Goal: Task Accomplishment & Management: Use online tool/utility

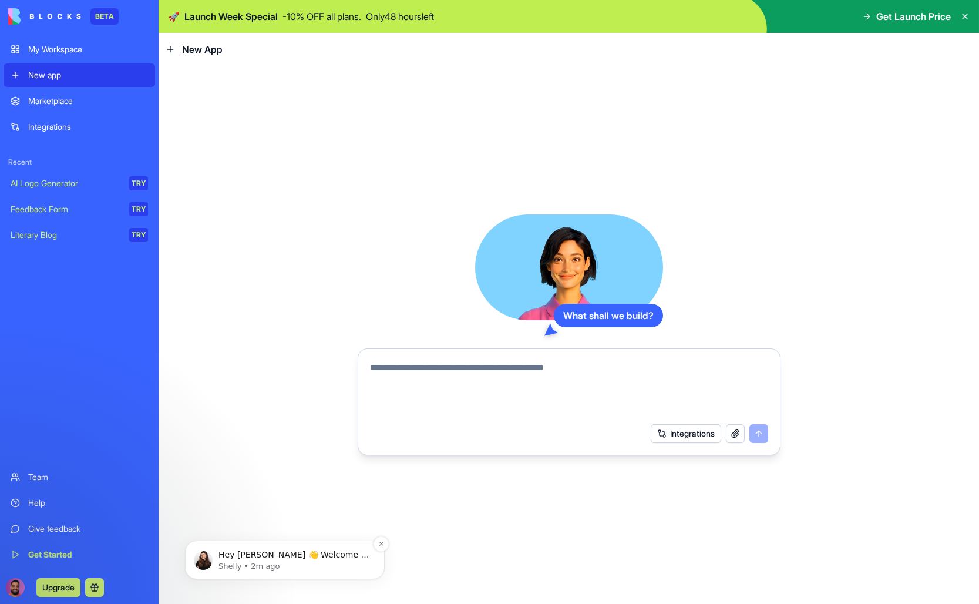
click at [277, 556] on p "Hey [PERSON_NAME] 👋 Welcome to Blocks 🙌 I'm here if you have any questions!" at bounding box center [294, 555] width 152 height 12
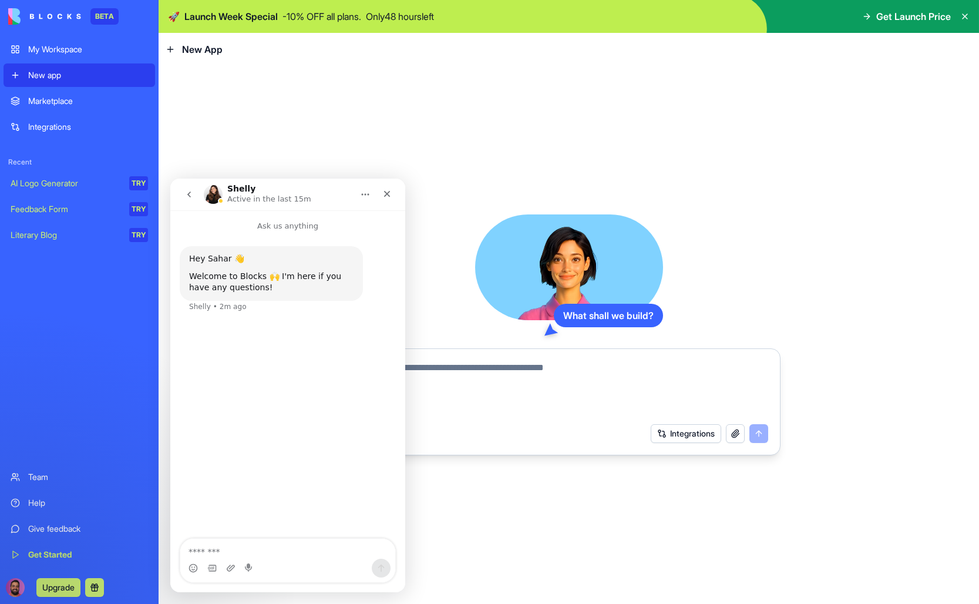
click at [208, 186] on img "Intercom messenger" at bounding box center [213, 194] width 19 height 19
click at [216, 194] on img "Intercom messenger" at bounding box center [213, 194] width 19 height 19
click at [363, 196] on icon "Home" at bounding box center [365, 194] width 9 height 9
click at [218, 548] on textarea "Message…" at bounding box center [287, 548] width 215 height 20
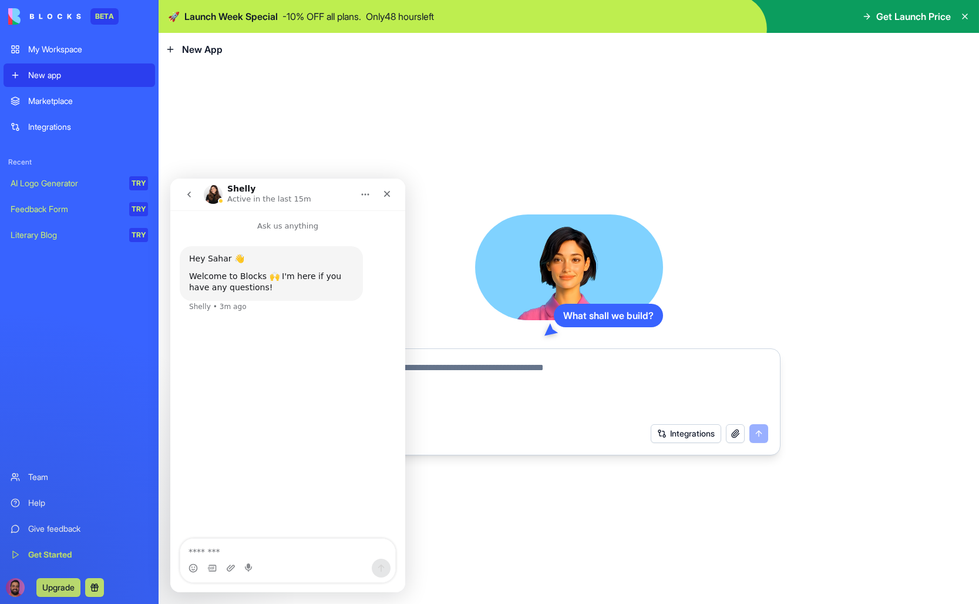
click at [82, 103] on div "Marketplace" at bounding box center [88, 101] width 120 height 12
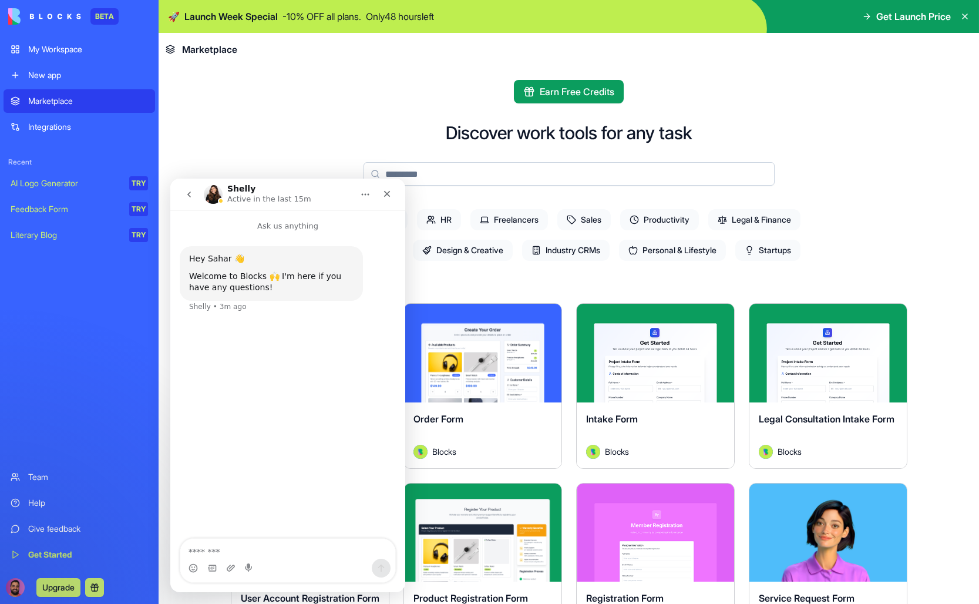
click at [82, 73] on div "New app" at bounding box center [88, 75] width 120 height 12
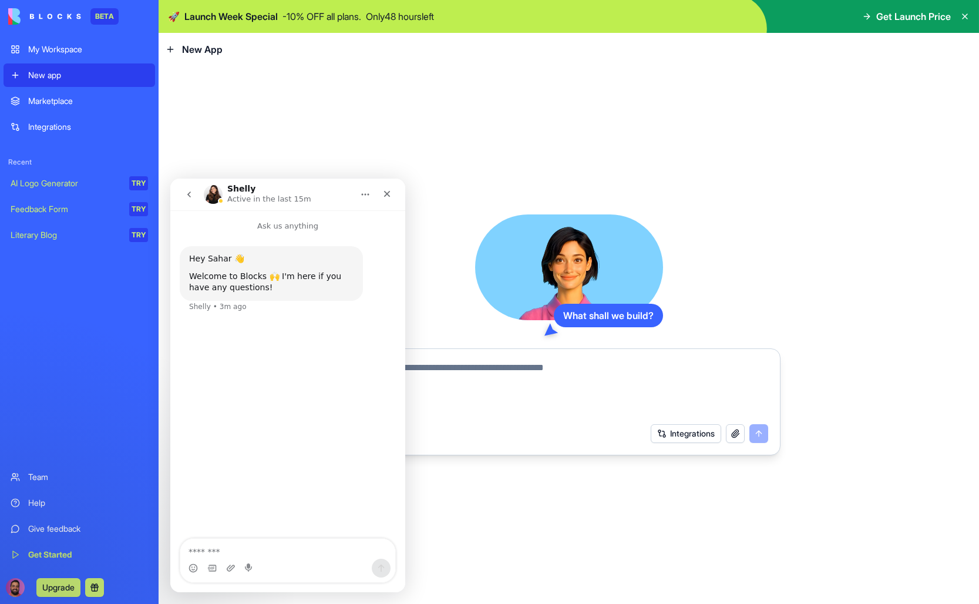
click at [468, 392] on textarea at bounding box center [569, 389] width 398 height 56
click at [387, 190] on icon "Close" at bounding box center [386, 193] width 9 height 9
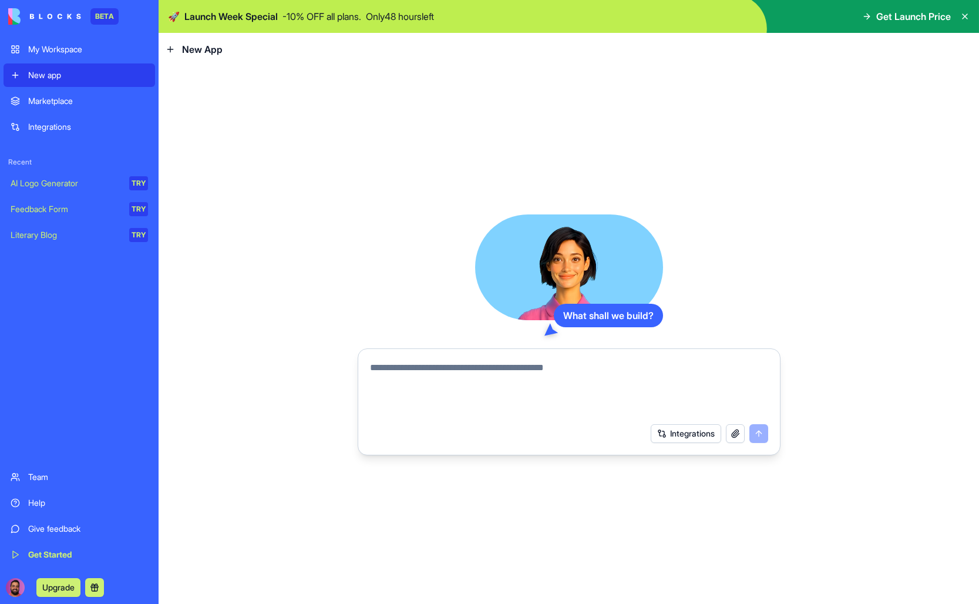
click at [385, 388] on textarea at bounding box center [569, 389] width 398 height 56
click at [58, 553] on div "Get Started" at bounding box center [88, 554] width 120 height 12
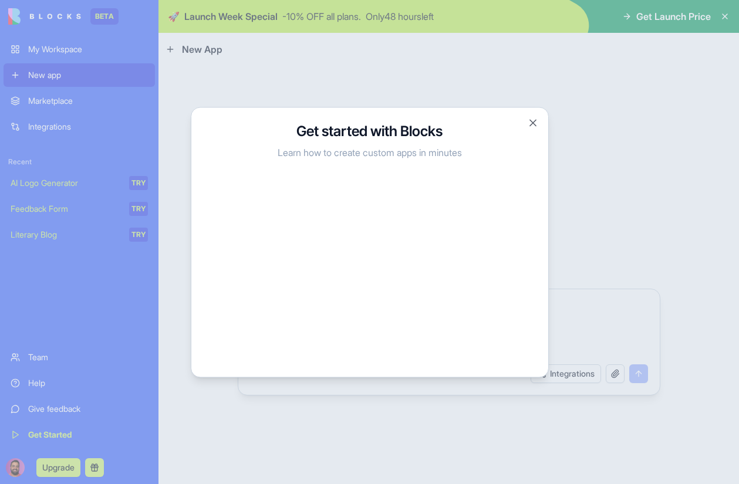
click at [641, 122] on div at bounding box center [369, 242] width 739 height 484
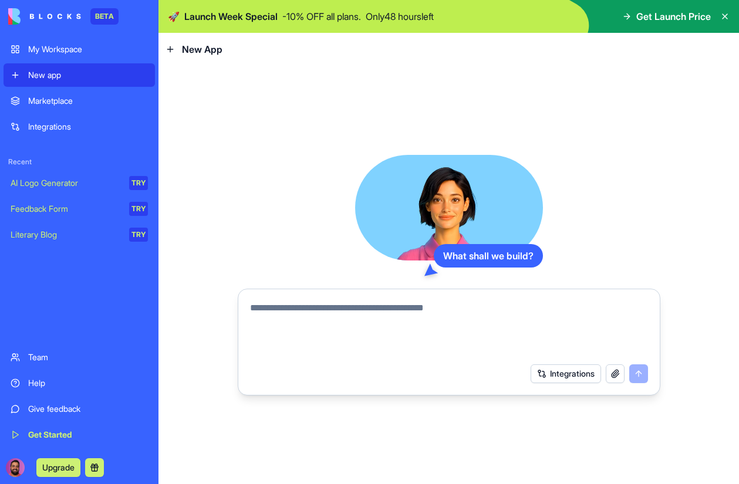
click at [380, 331] on textarea at bounding box center [449, 329] width 398 height 56
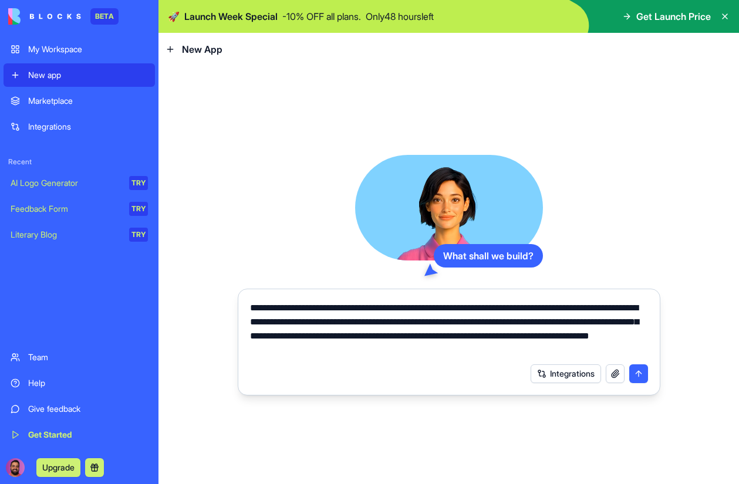
type textarea "**********"
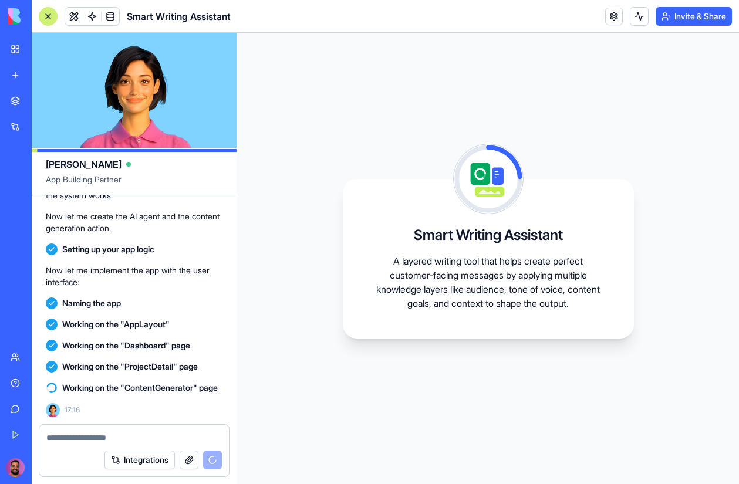
scroll to position [363, 0]
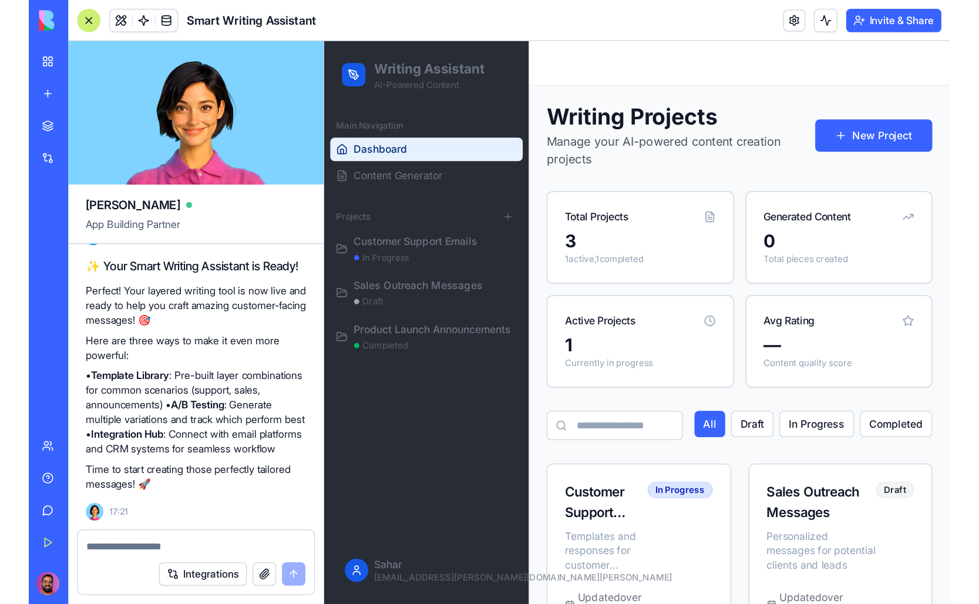
scroll to position [465, 0]
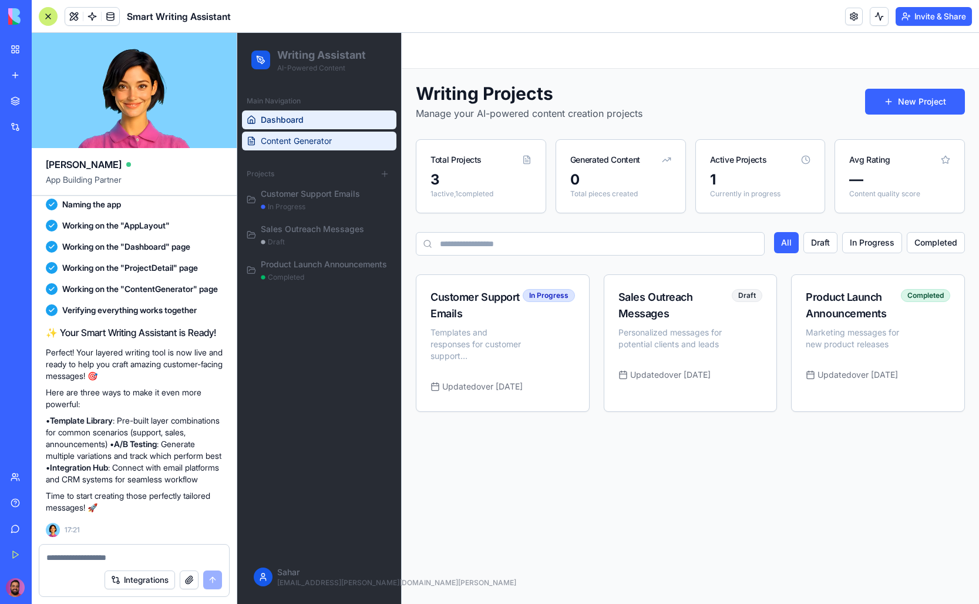
click at [287, 146] on span "Content Generator" at bounding box center [296, 141] width 71 height 12
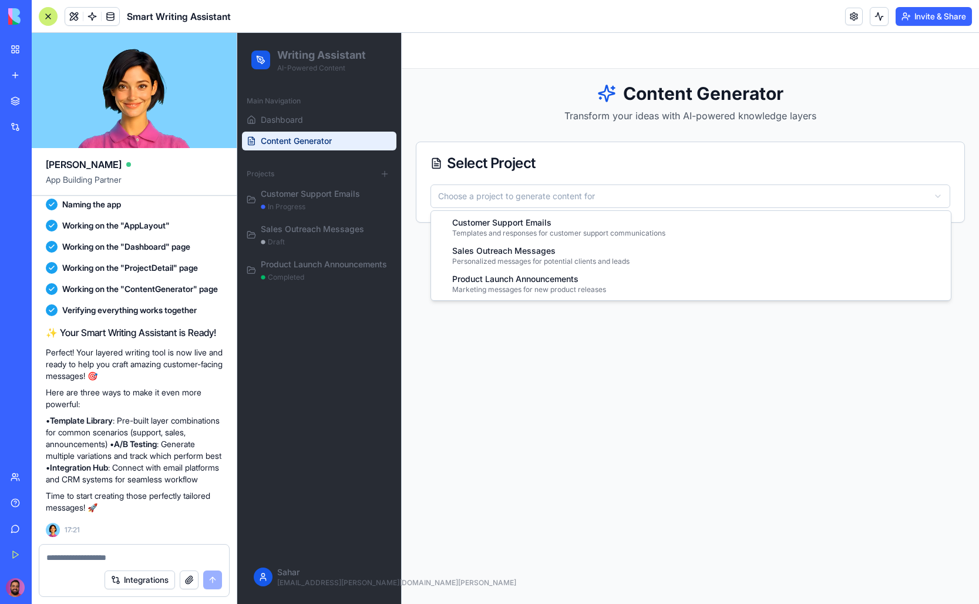
click at [504, 196] on html "Writing Assistant AI-Powered Content Main Navigation Dashboard Content Generato…" at bounding box center [608, 318] width 742 height 571
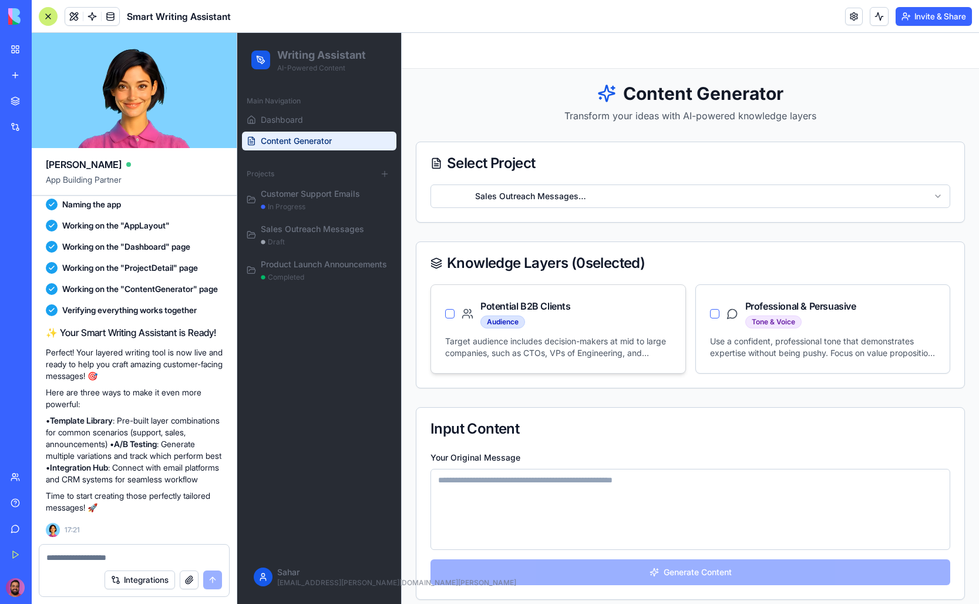
scroll to position [10, 0]
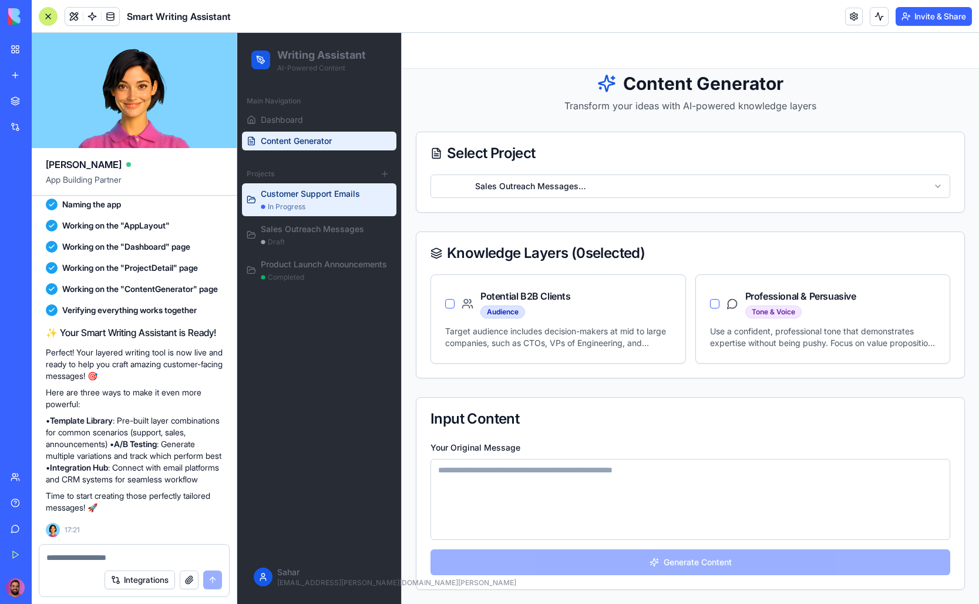
click at [341, 209] on div "in progress" at bounding box center [326, 206] width 131 height 9
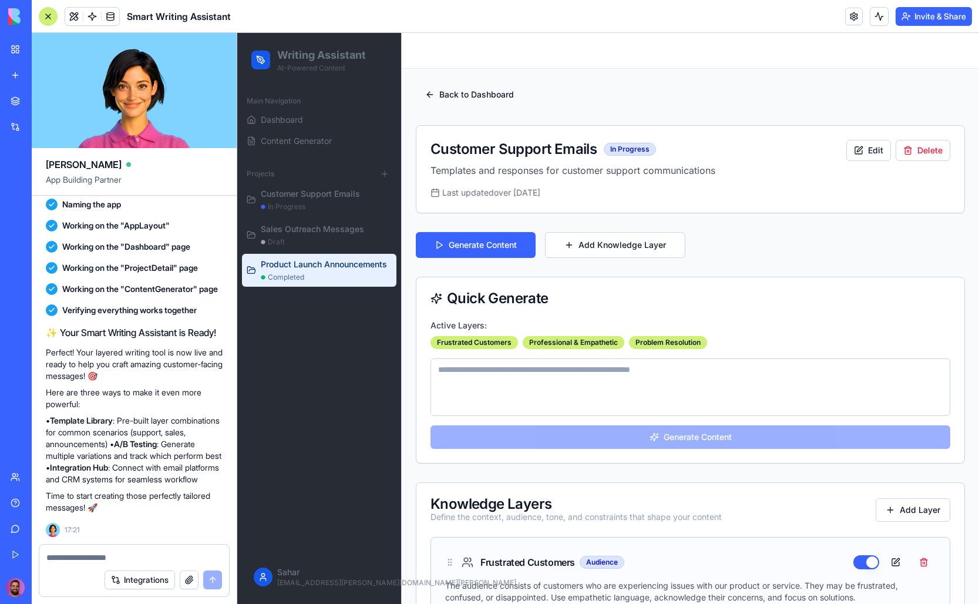
click at [308, 267] on div "Product Launch Announcements" at bounding box center [326, 264] width 131 height 12
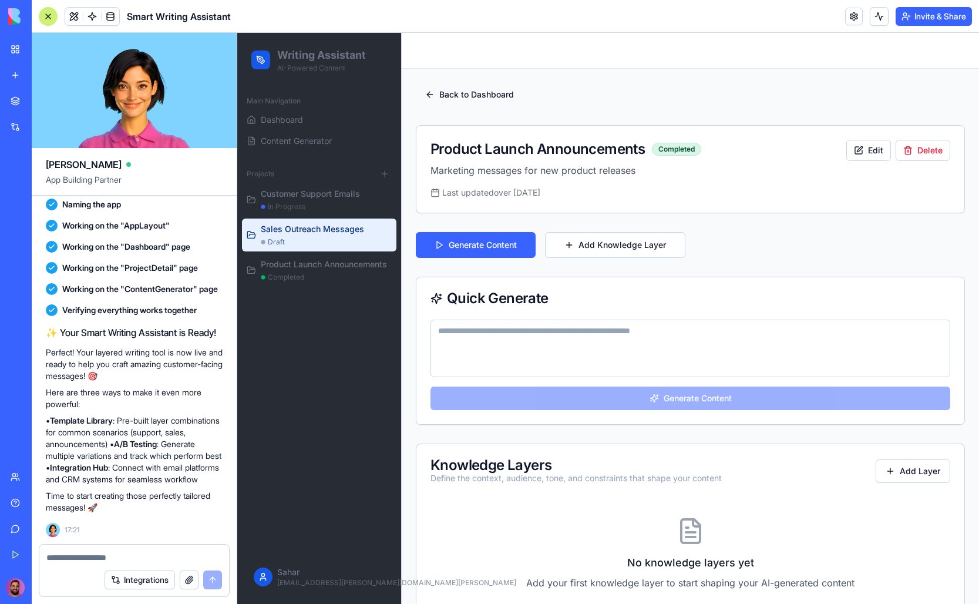
click at [304, 229] on div "Sales Outreach Messages" at bounding box center [326, 229] width 131 height 12
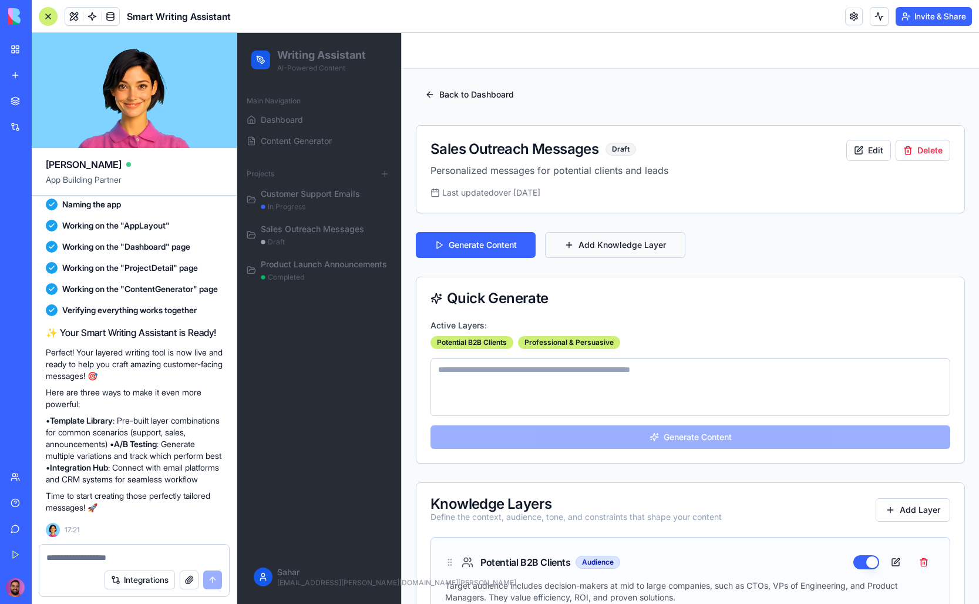
click at [604, 241] on button "Add Knowledge Layer" at bounding box center [615, 245] width 140 height 26
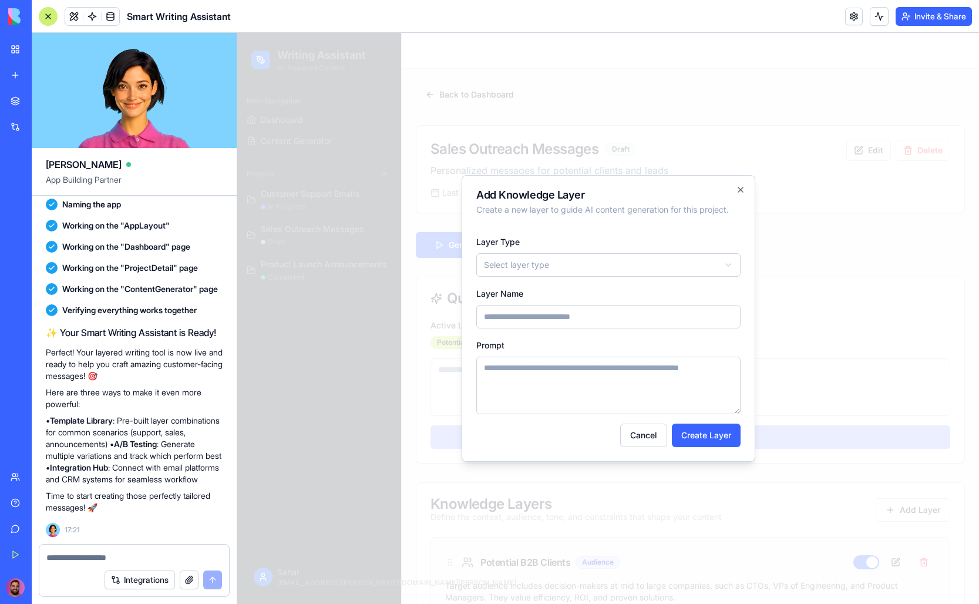
click at [573, 265] on body "Writing Assistant AI-Powered Content Main Navigation Dashboard Content Generato…" at bounding box center [608, 478] width 742 height 891
click at [562, 319] on input "Layer Name" at bounding box center [608, 316] width 264 height 23
type input "**********"
click at [549, 381] on textarea "Prompt" at bounding box center [608, 385] width 264 height 58
click at [534, 267] on body "Writing Assistant AI-Powered Content Main Navigation Dashboard Content Generato…" at bounding box center [608, 478] width 742 height 891
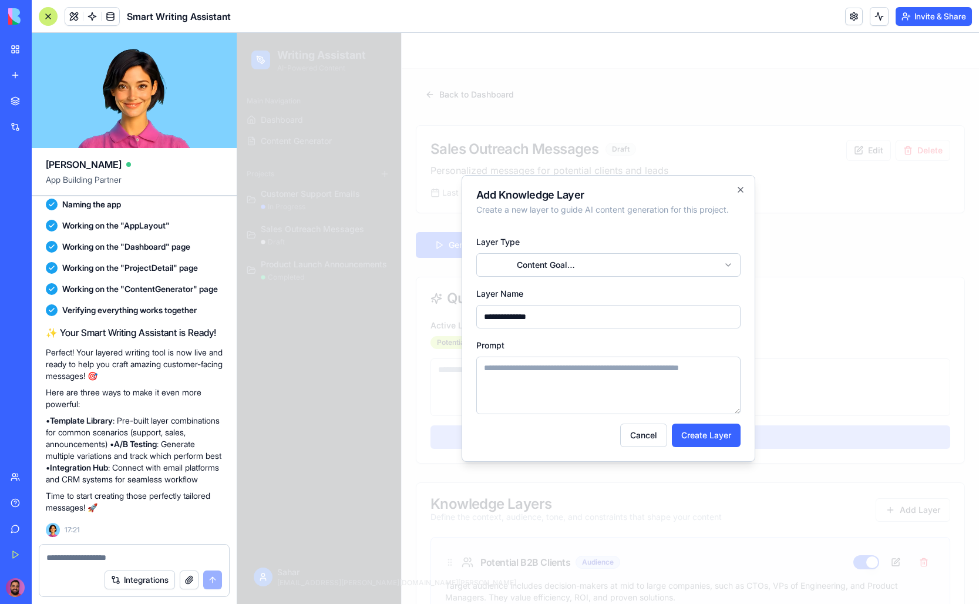
click at [549, 315] on input "**********" at bounding box center [608, 316] width 264 height 23
type input "****"
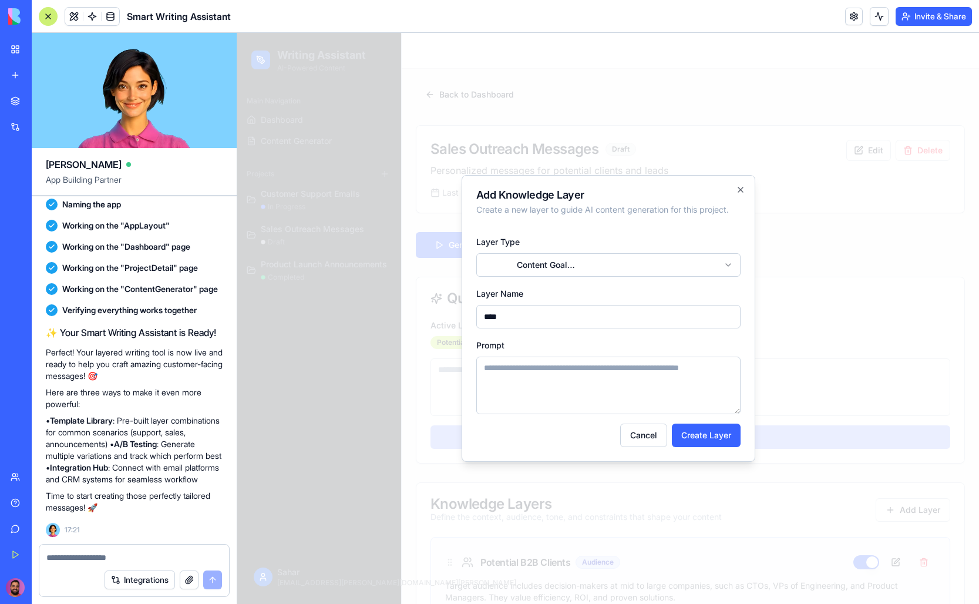
click at [536, 368] on textarea "Prompt" at bounding box center [608, 385] width 264 height 58
click at [533, 270] on body "Writing Assistant AI-Powered Content Main Navigation Dashboard Content Generato…" at bounding box center [608, 478] width 742 height 891
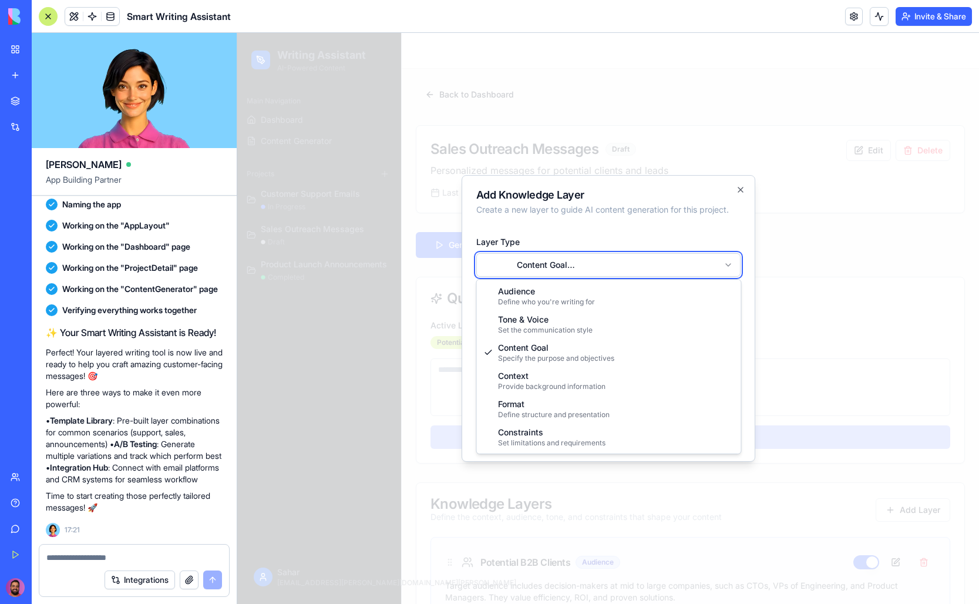
click at [564, 219] on body "Writing Assistant AI-Powered Content Main Navigation Dashboard Content Generato…" at bounding box center [608, 478] width 742 height 891
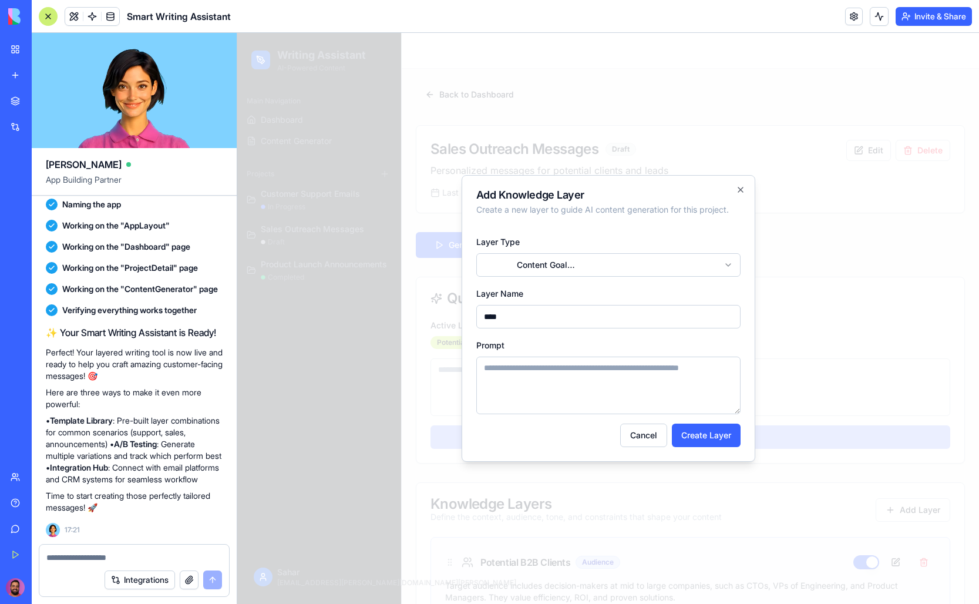
click at [554, 377] on textarea "Prompt" at bounding box center [608, 385] width 264 height 58
click at [541, 316] on input "****" at bounding box center [608, 316] width 264 height 23
type input "**********"
click at [528, 383] on textarea "Prompt" at bounding box center [608, 385] width 264 height 58
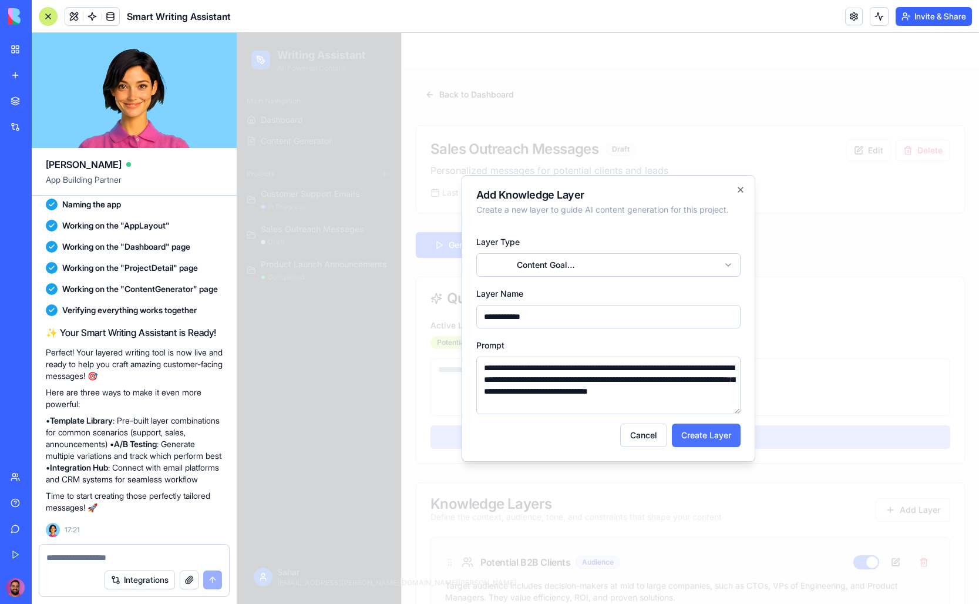
type textarea "**********"
click at [691, 432] on button "Create Layer" at bounding box center [706, 434] width 69 height 23
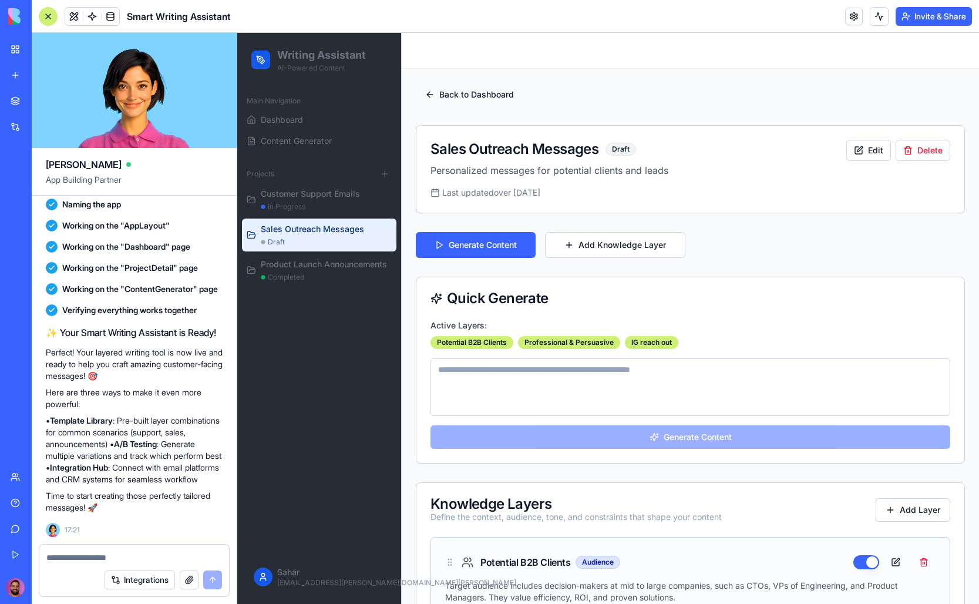
click at [289, 231] on div "Sales Outreach Messages" at bounding box center [326, 229] width 131 height 12
click at [601, 245] on button "Add Knowledge Layer" at bounding box center [615, 245] width 140 height 26
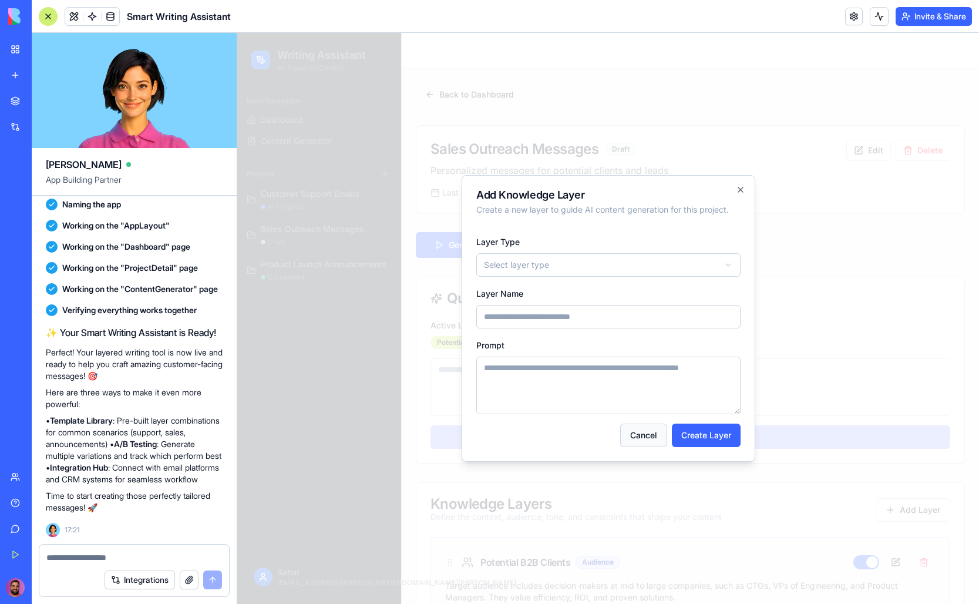
click at [640, 433] on button "Cancel" at bounding box center [643, 434] width 47 height 23
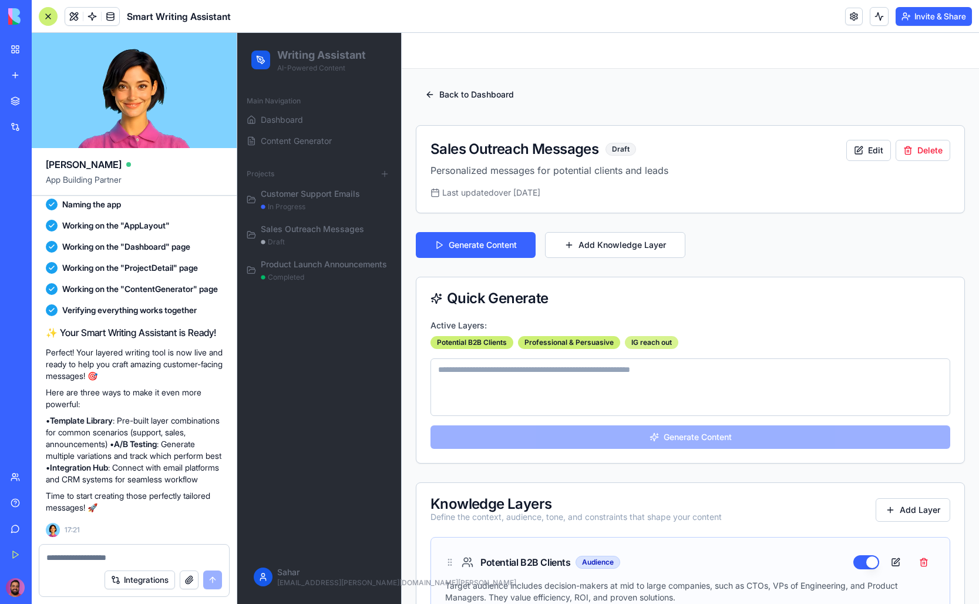
click at [652, 339] on div "IG reach out" at bounding box center [651, 342] width 53 height 13
click at [480, 346] on div "Potential B2B Clients" at bounding box center [471, 342] width 83 height 13
click at [477, 336] on div "Potential B2B Clients" at bounding box center [471, 342] width 83 height 13
click at [476, 343] on div "Potential B2B Clients" at bounding box center [471, 342] width 83 height 13
click at [482, 387] on textarea at bounding box center [690, 387] width 520 height 58
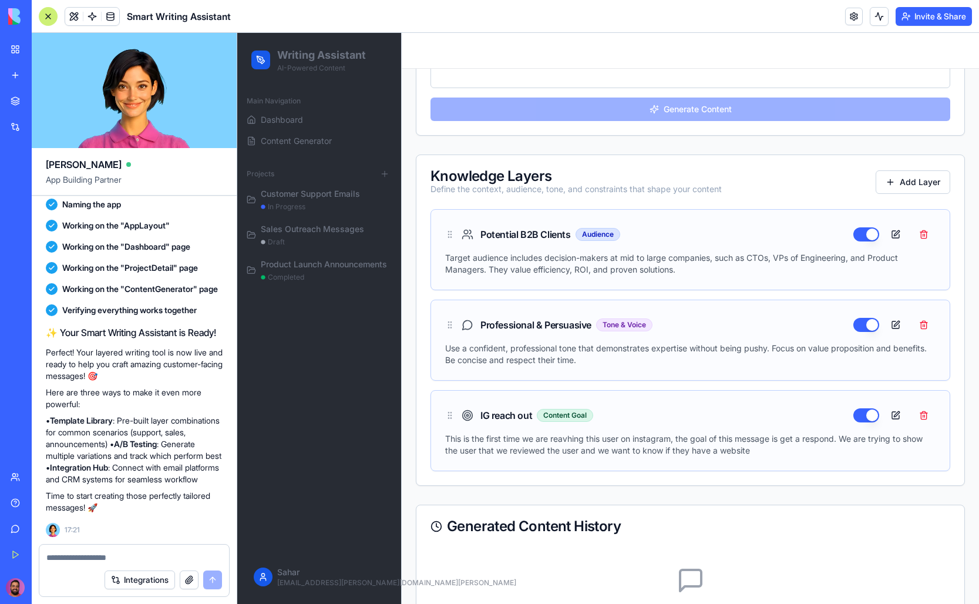
scroll to position [328, 0]
click at [864, 231] on button "button" at bounding box center [866, 234] width 26 height 14
click at [869, 233] on button "button" at bounding box center [866, 234] width 26 height 14
click at [869, 327] on button "button" at bounding box center [866, 324] width 26 height 14
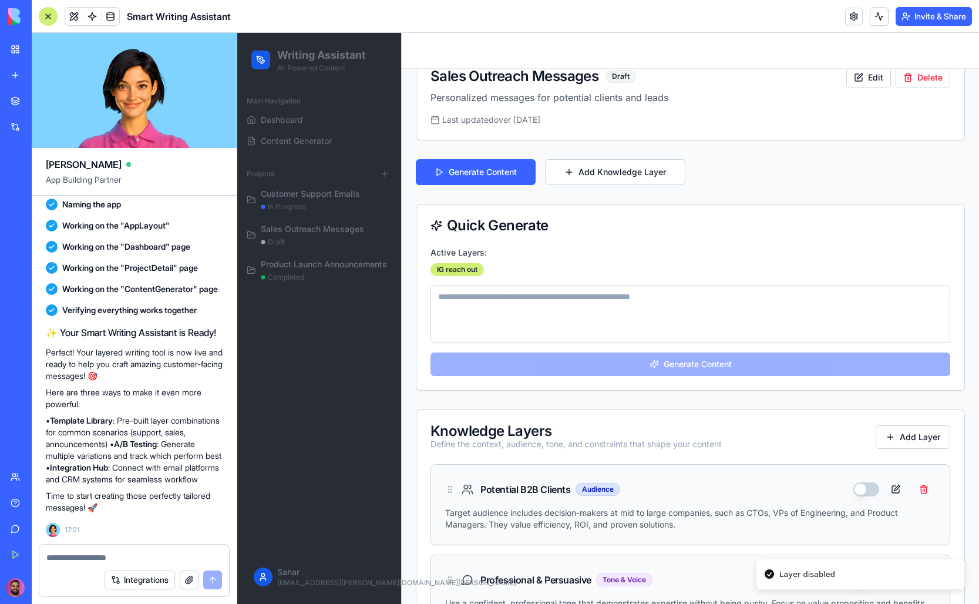
scroll to position [0, 0]
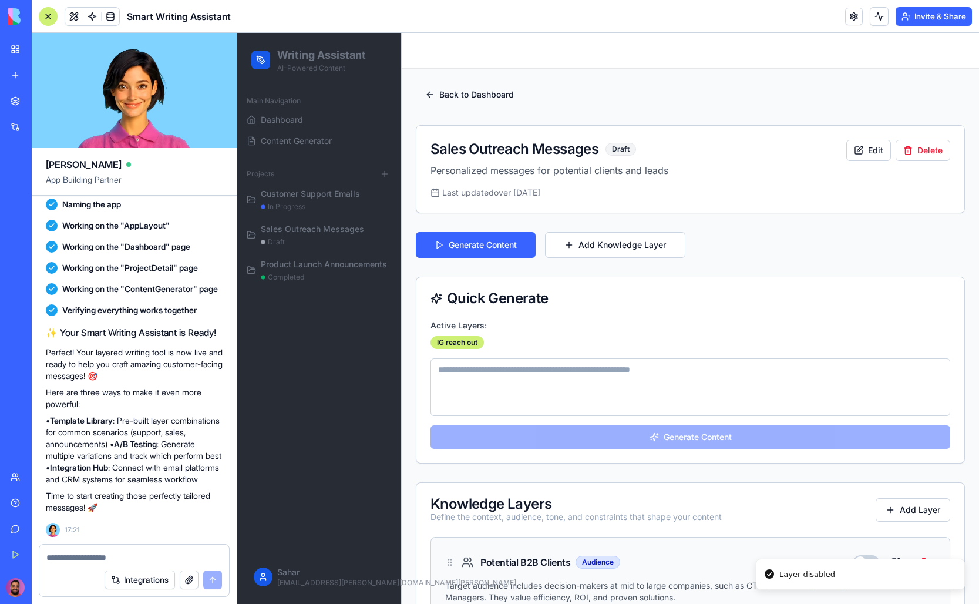
click at [543, 375] on textarea at bounding box center [690, 387] width 520 height 58
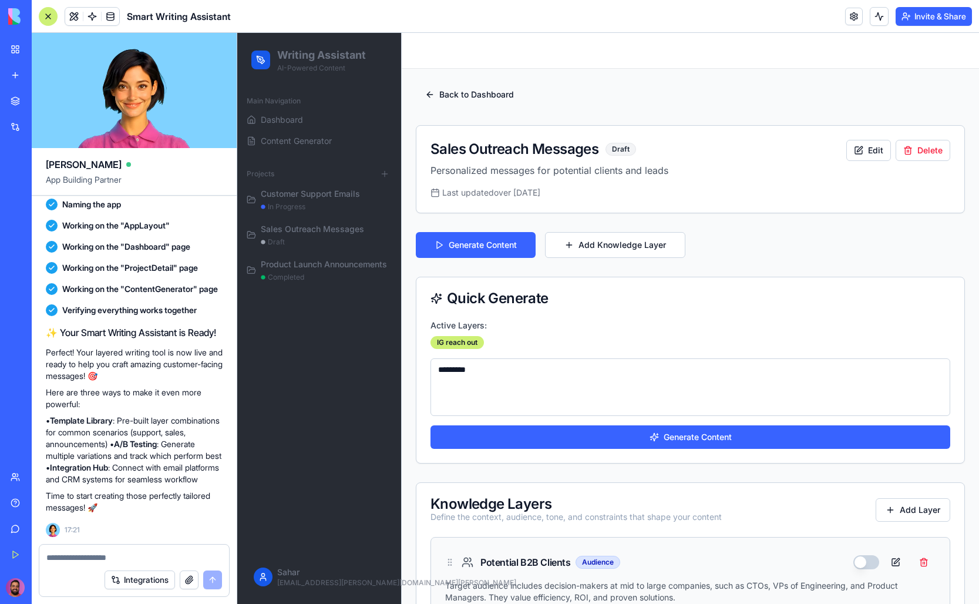
type textarea "*"
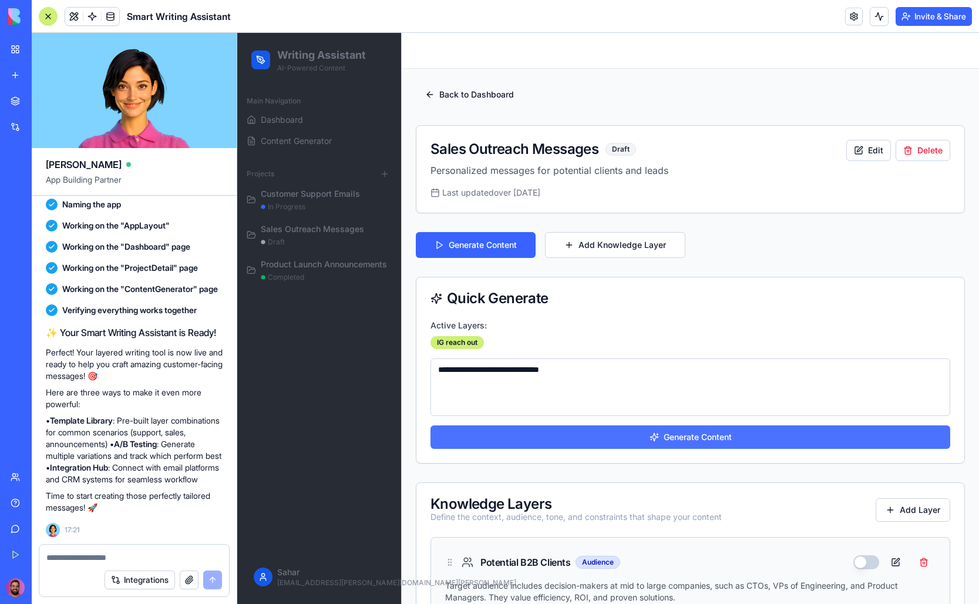
type textarea "**********"
click at [626, 443] on button "Generate Content" at bounding box center [690, 436] width 520 height 23
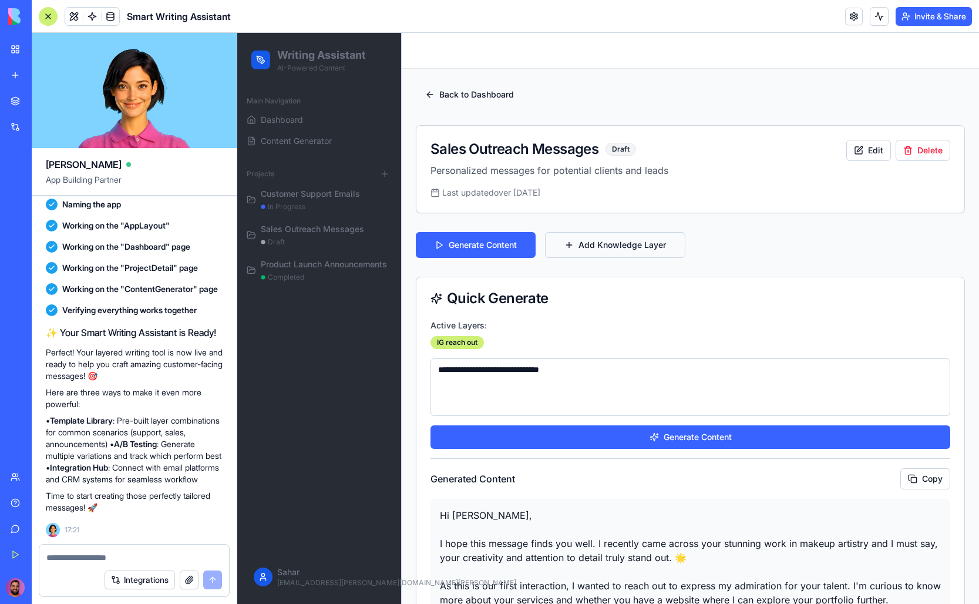
click at [626, 248] on button "Add Knowledge Layer" at bounding box center [615, 245] width 140 height 26
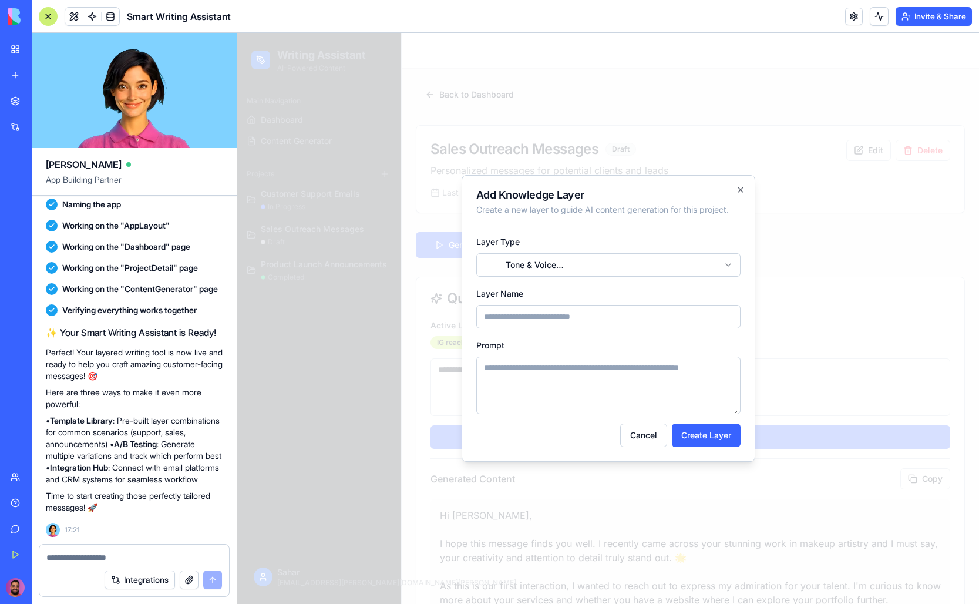
click at [554, 312] on input "Layer Name" at bounding box center [608, 316] width 264 height 23
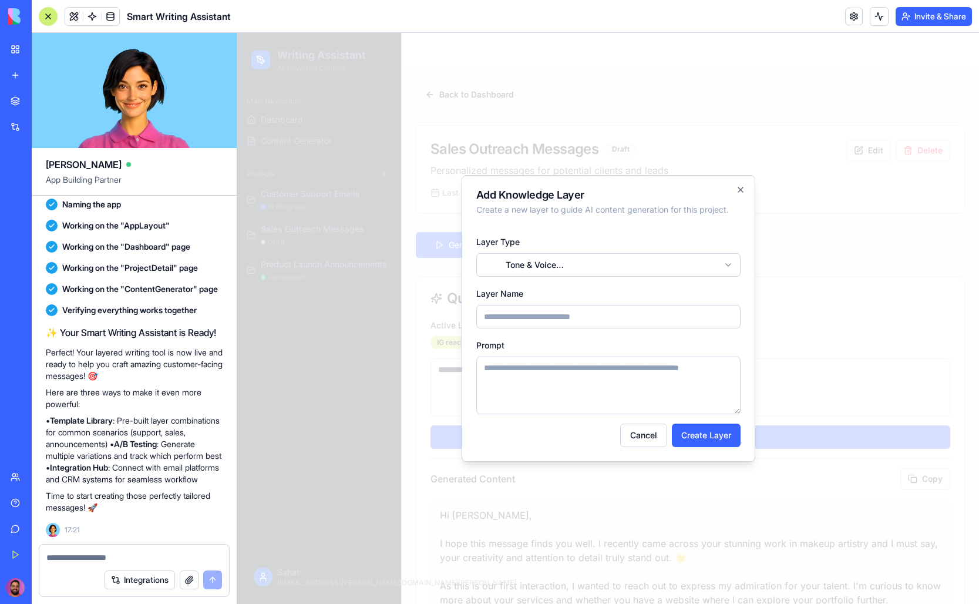
click at [563, 311] on input "Layer Name" at bounding box center [608, 316] width 264 height 23
type input "*"
type input "**********"
click at [552, 361] on textarea "Prompt" at bounding box center [608, 385] width 264 height 58
type textarea "**********"
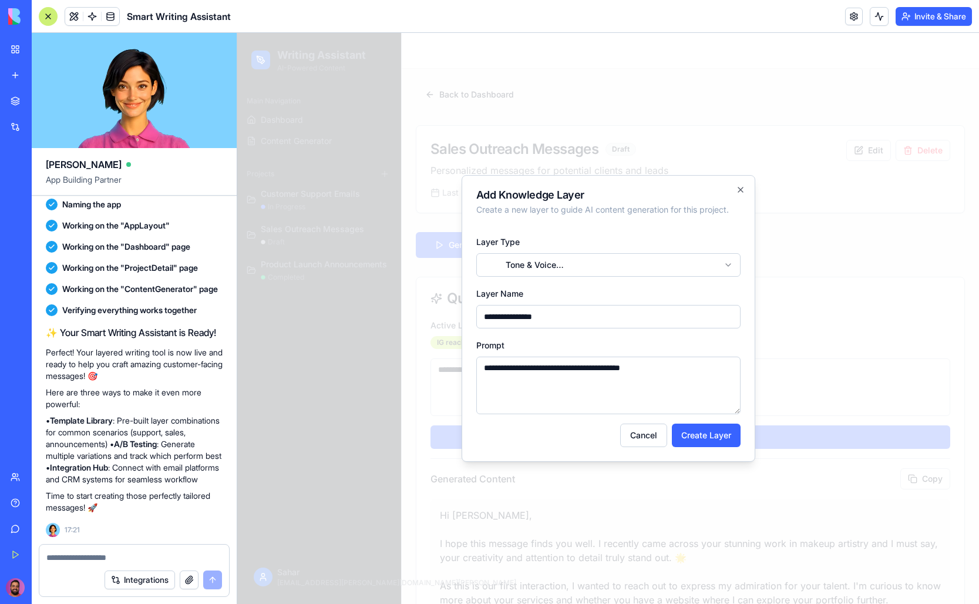
click at [705, 432] on button "Create Layer" at bounding box center [706, 434] width 69 height 23
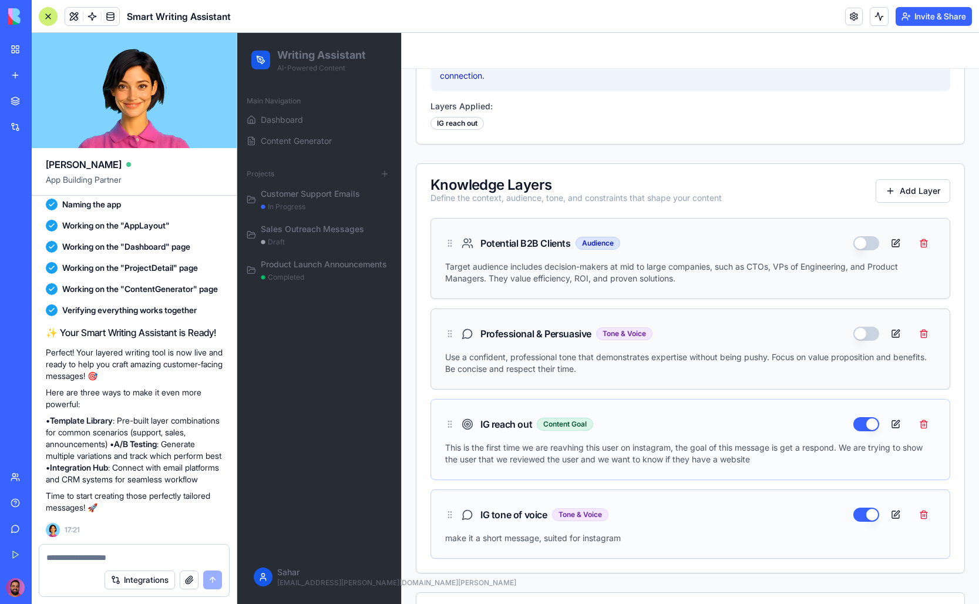
scroll to position [716, 0]
click at [926, 232] on button at bounding box center [923, 242] width 23 height 21
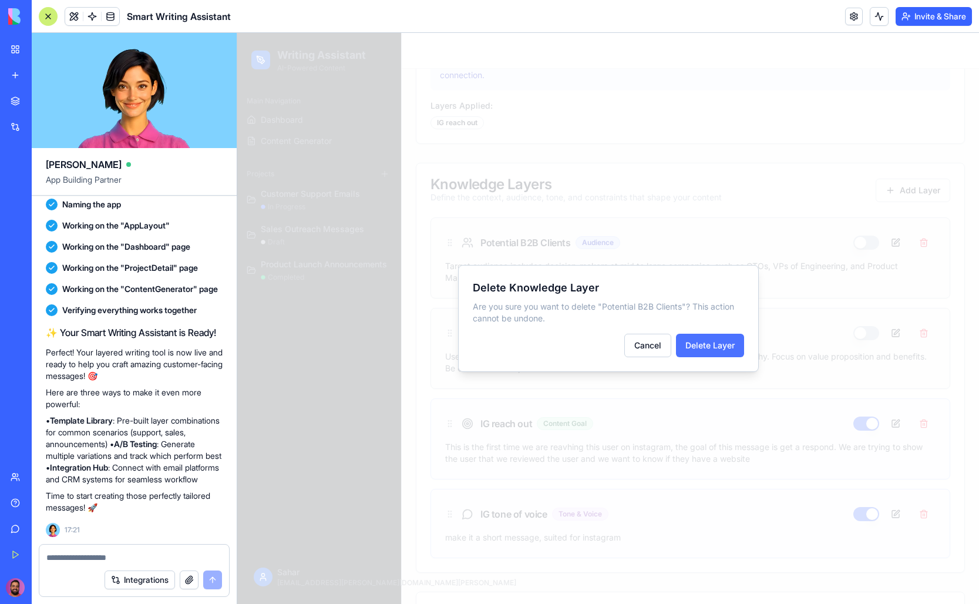
click at [725, 348] on button "Delete Layer" at bounding box center [710, 345] width 68 height 23
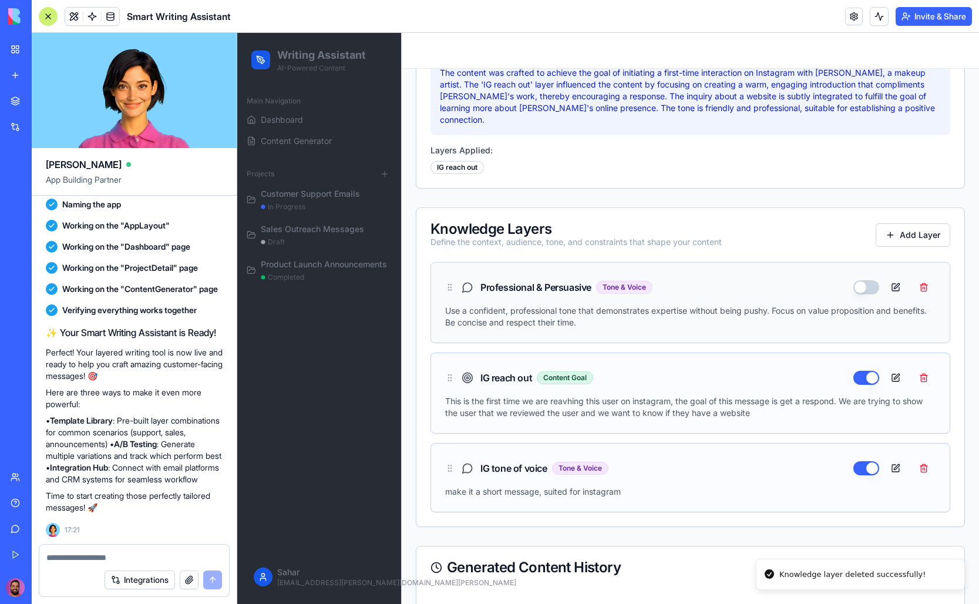
scroll to position [655, 0]
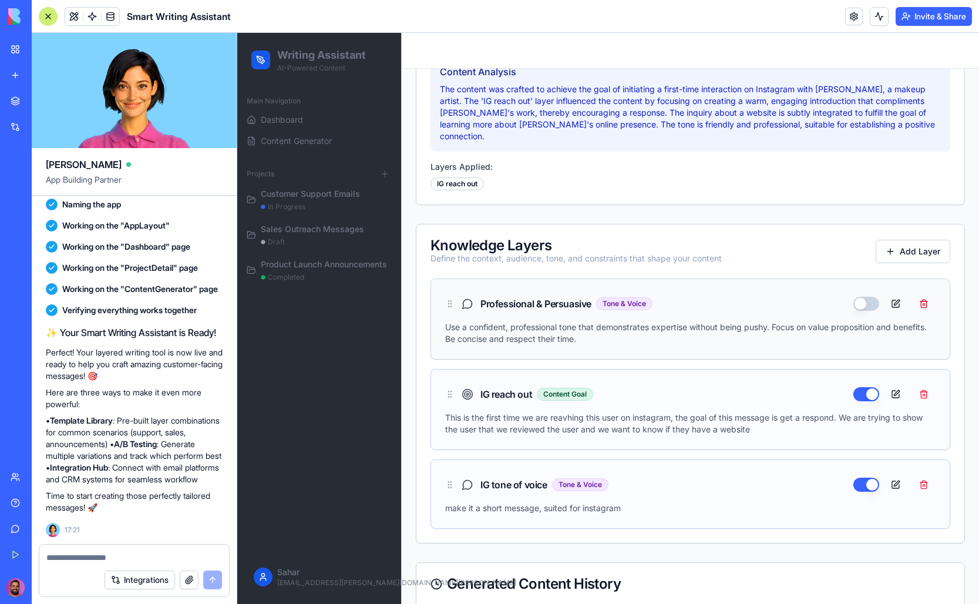
click at [927, 293] on button at bounding box center [923, 303] width 23 height 21
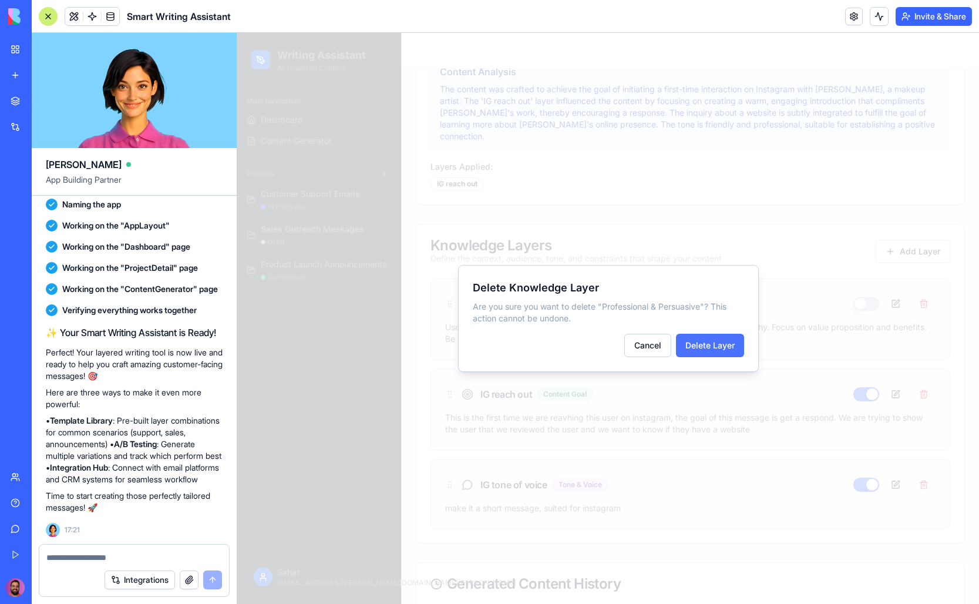
click at [711, 346] on button "Delete Layer" at bounding box center [710, 345] width 68 height 23
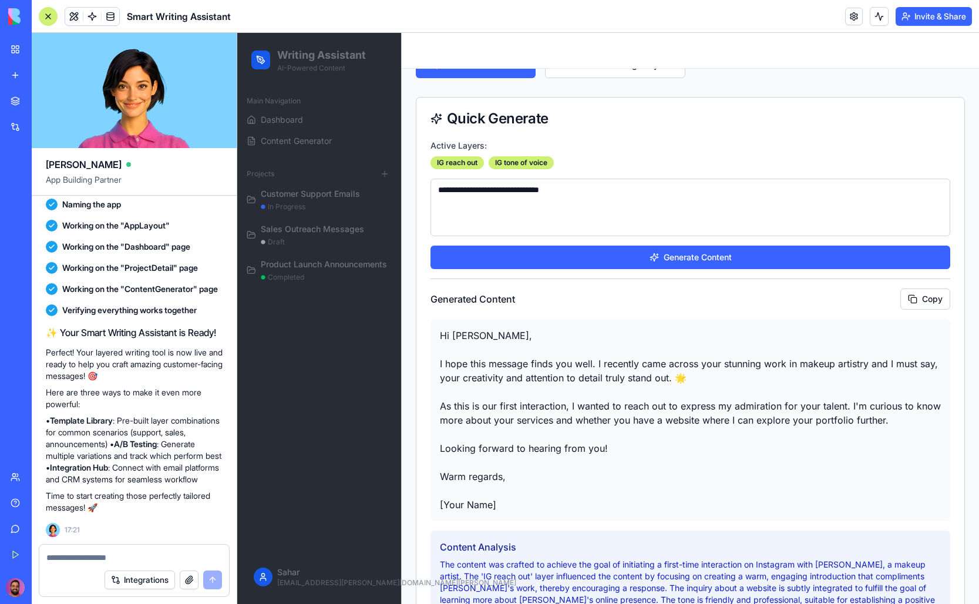
scroll to position [167, 0]
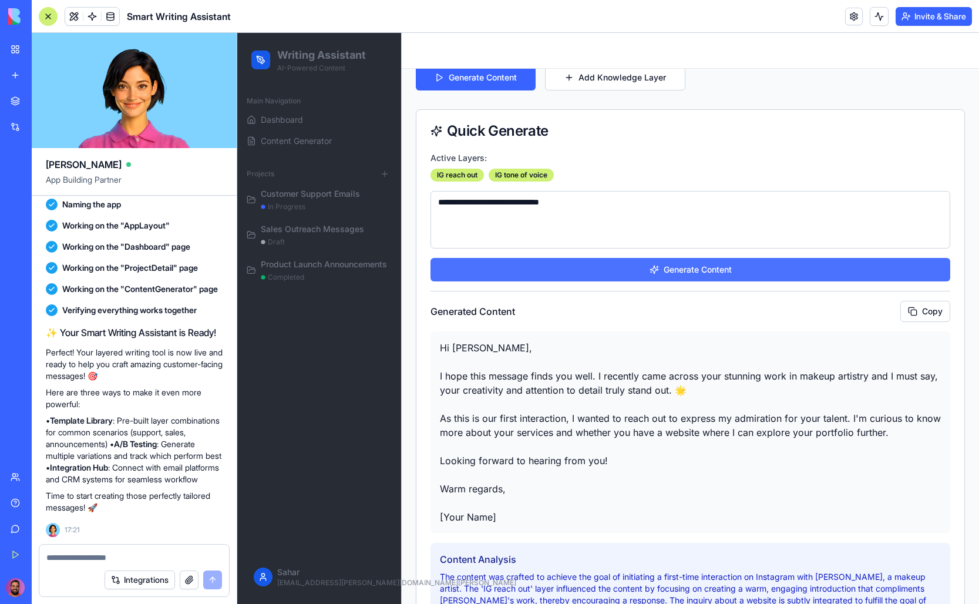
click at [686, 264] on button "Generate Content" at bounding box center [690, 269] width 520 height 23
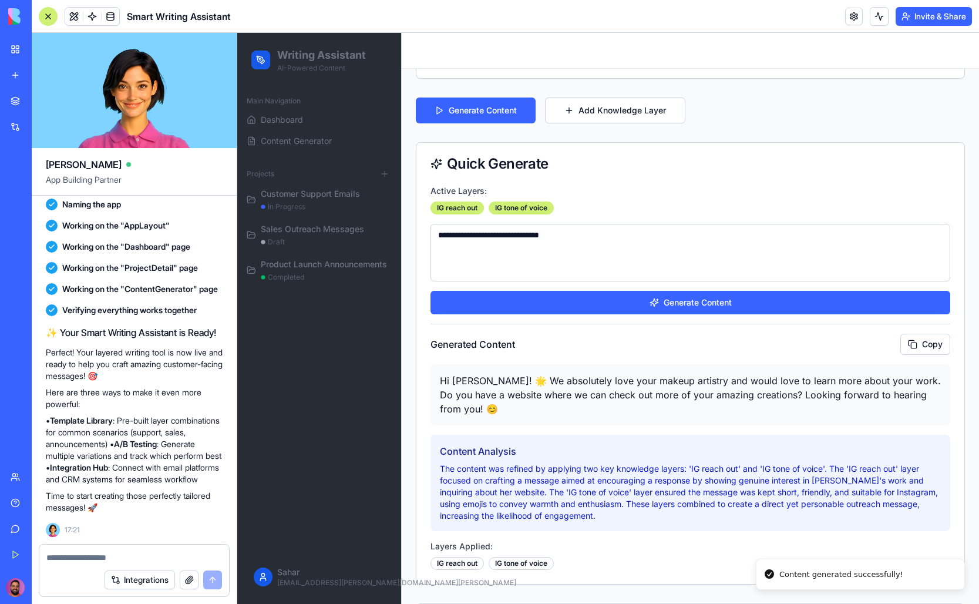
scroll to position [122, 0]
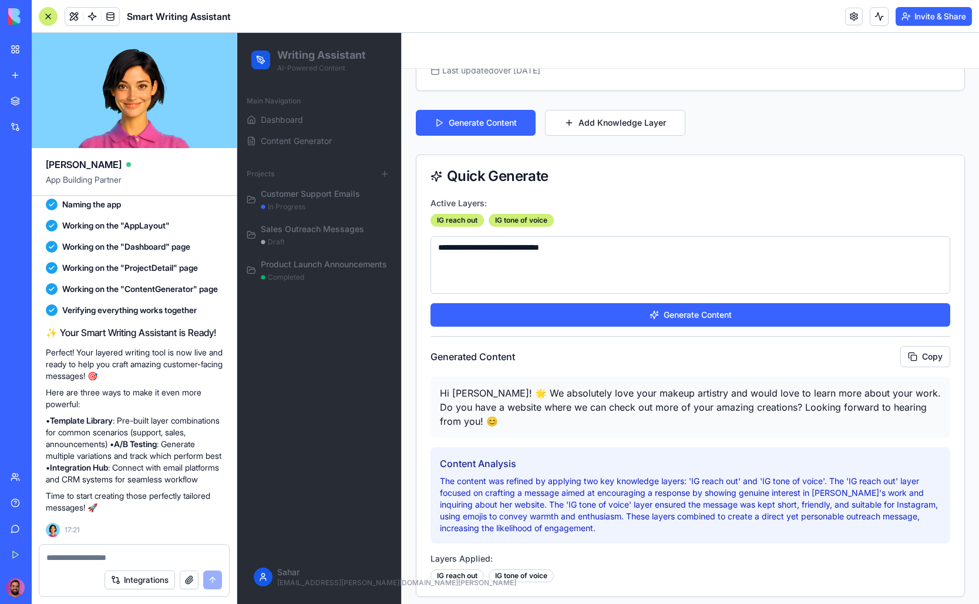
click at [183, 558] on textarea at bounding box center [134, 557] width 176 height 12
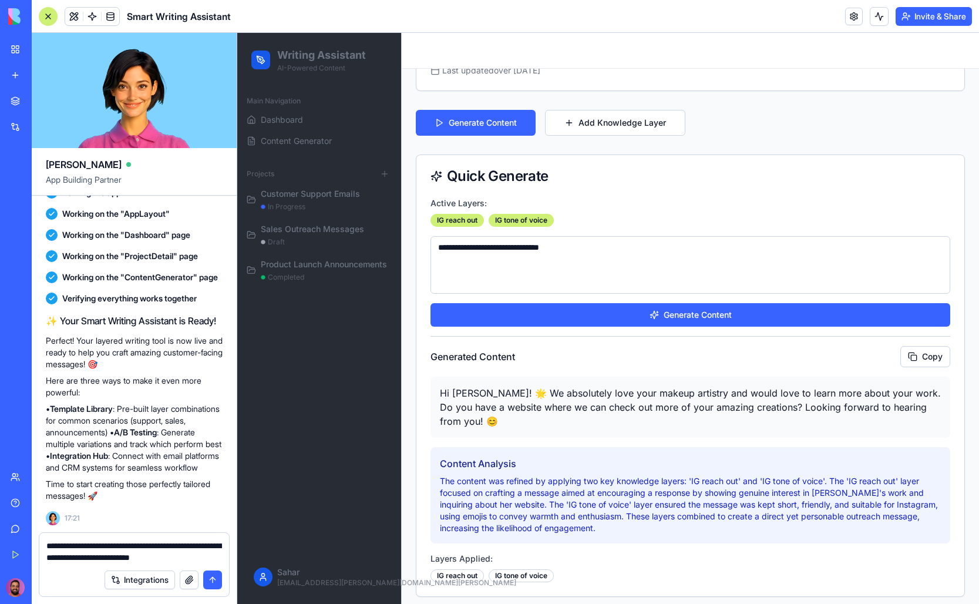
scroll to position [488, 0]
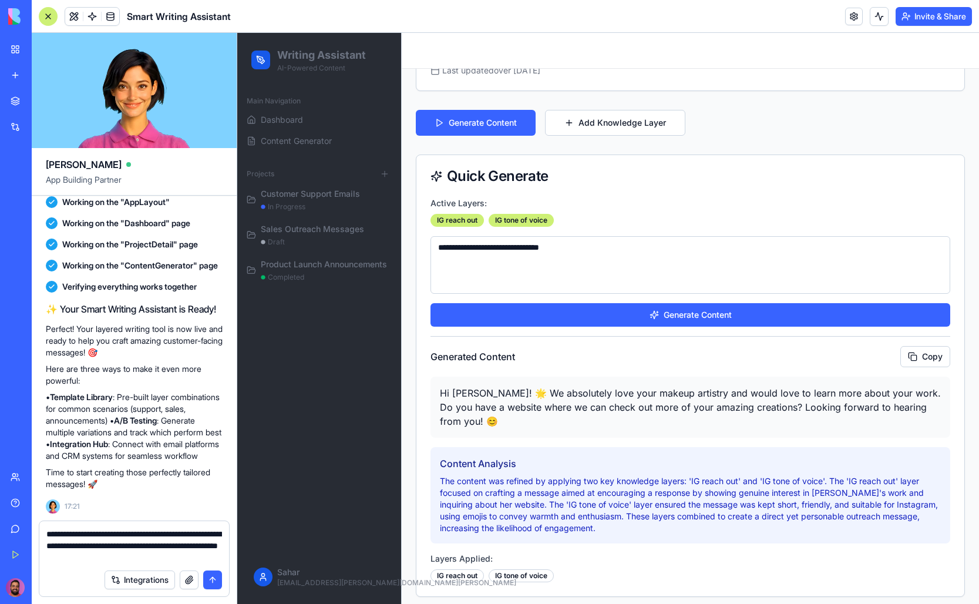
type textarea "**********"
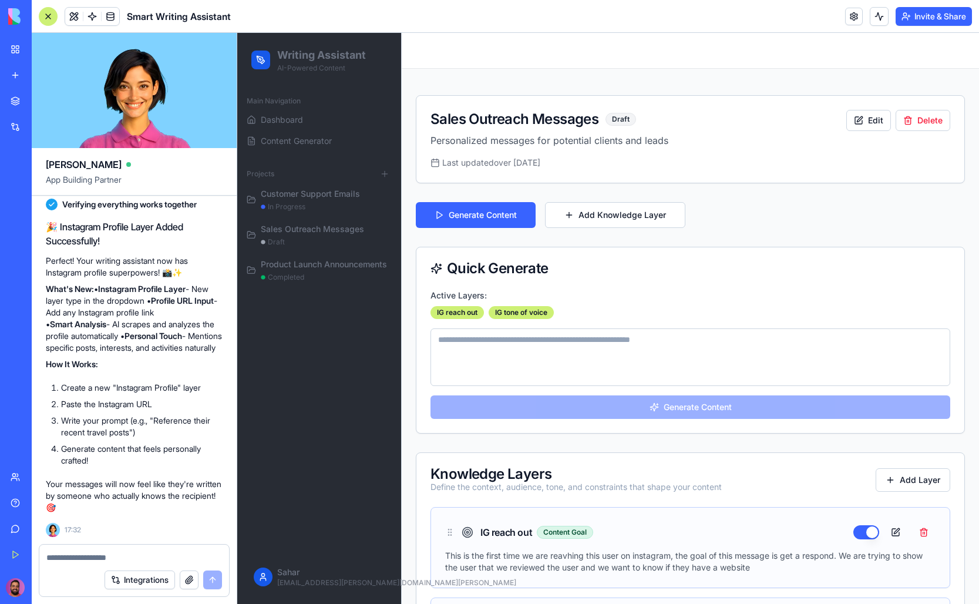
scroll to position [19, 0]
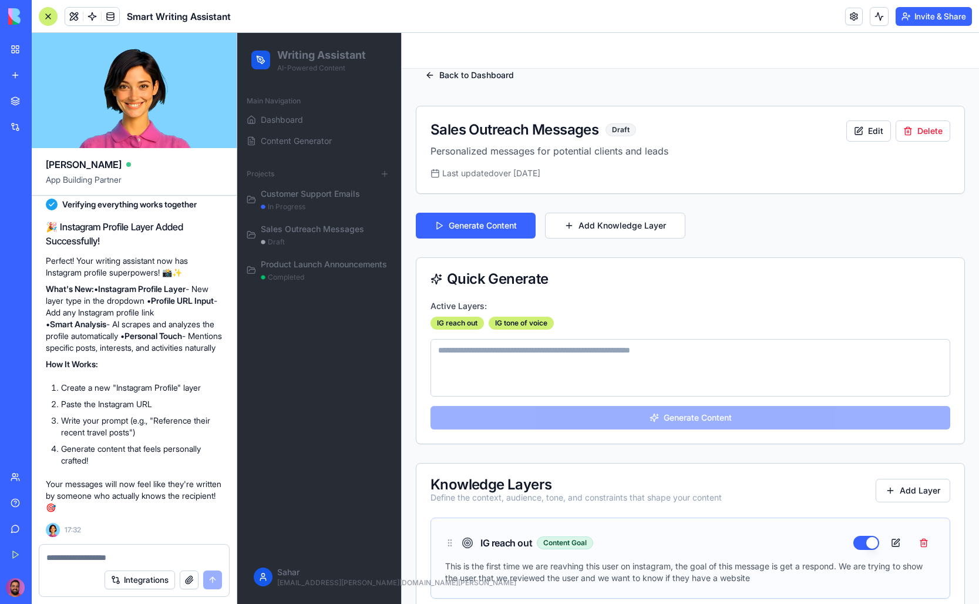
click at [604, 169] on div "Last updated over 55 years ago" at bounding box center [633, 173] width 406 height 12
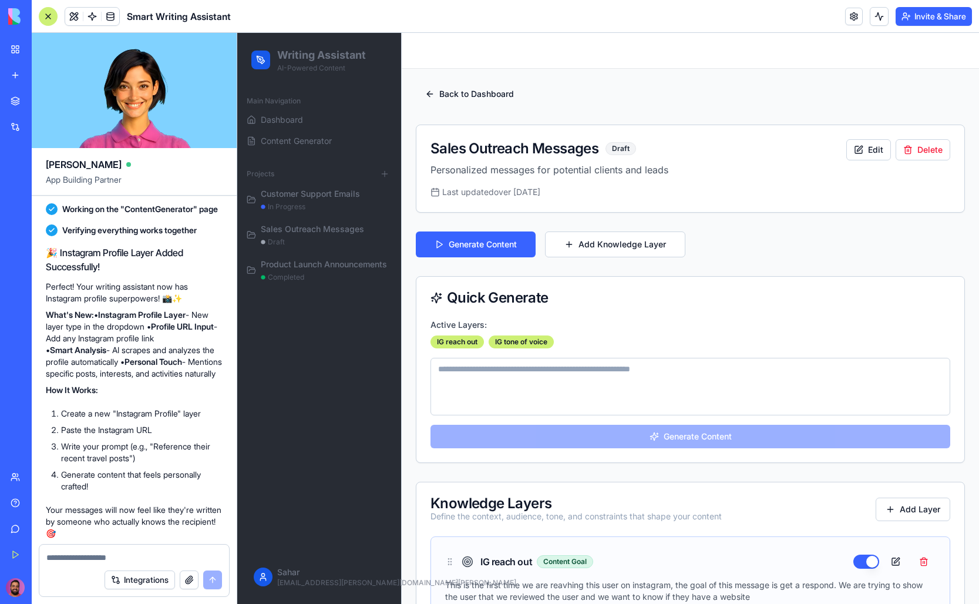
scroll to position [1106, 0]
click at [295, 302] on div "Main Navigation Dashboard Content Generator Projects Customer Support Emails in…" at bounding box center [319, 318] width 164 height 463
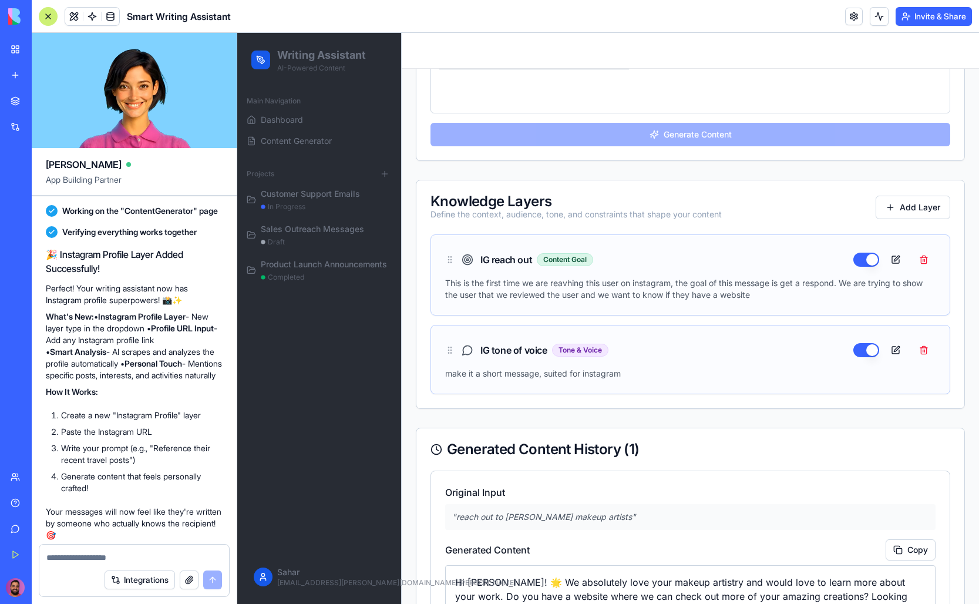
scroll to position [410, 0]
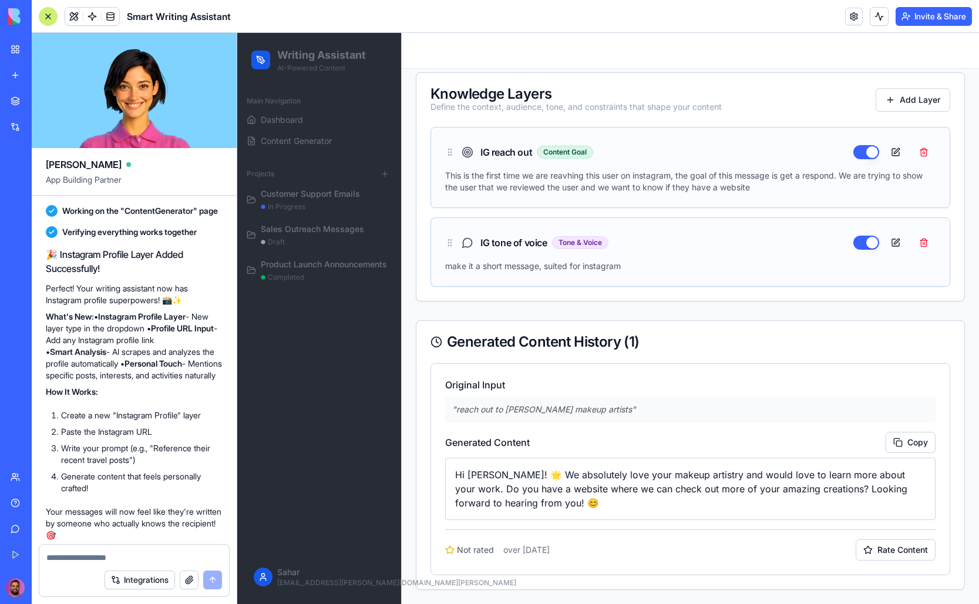
click at [560, 462] on div "Hi [PERSON_NAME]! 🌟 We absolutely love your makeup artistry and would love to l…" at bounding box center [690, 488] width 490 height 62
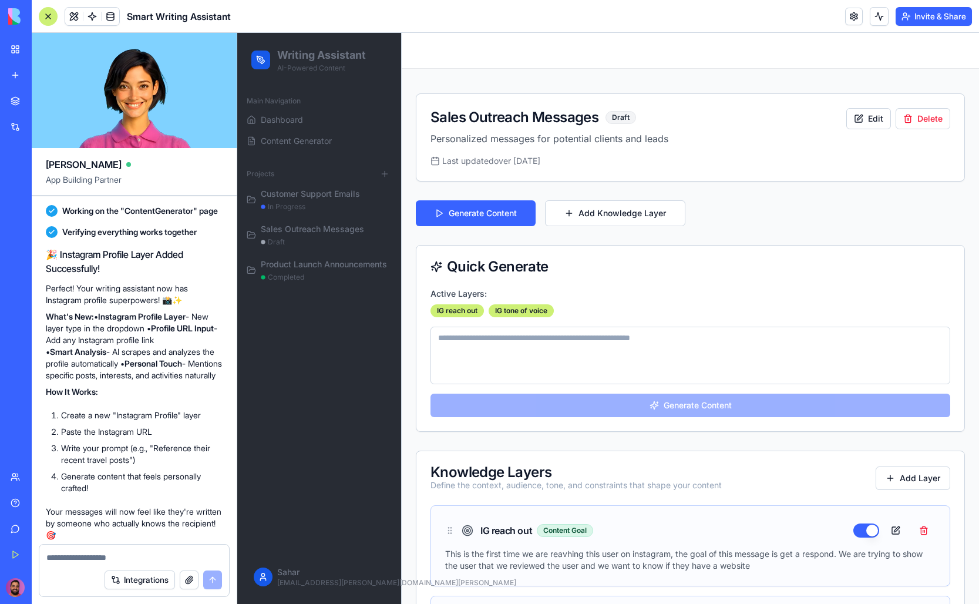
scroll to position [31, 0]
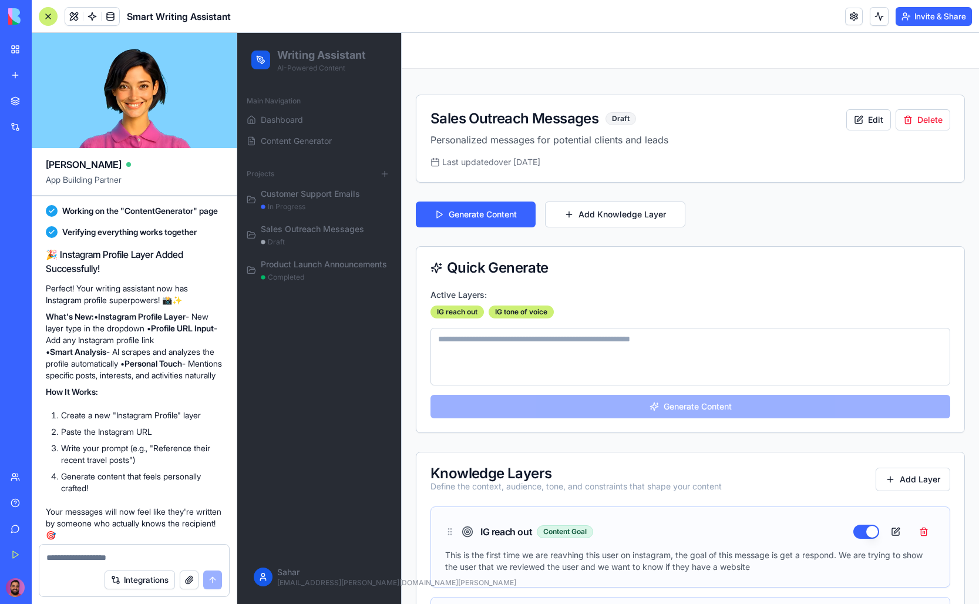
click at [569, 307] on div "IG reach out IG tone of voice" at bounding box center [690, 311] width 520 height 13
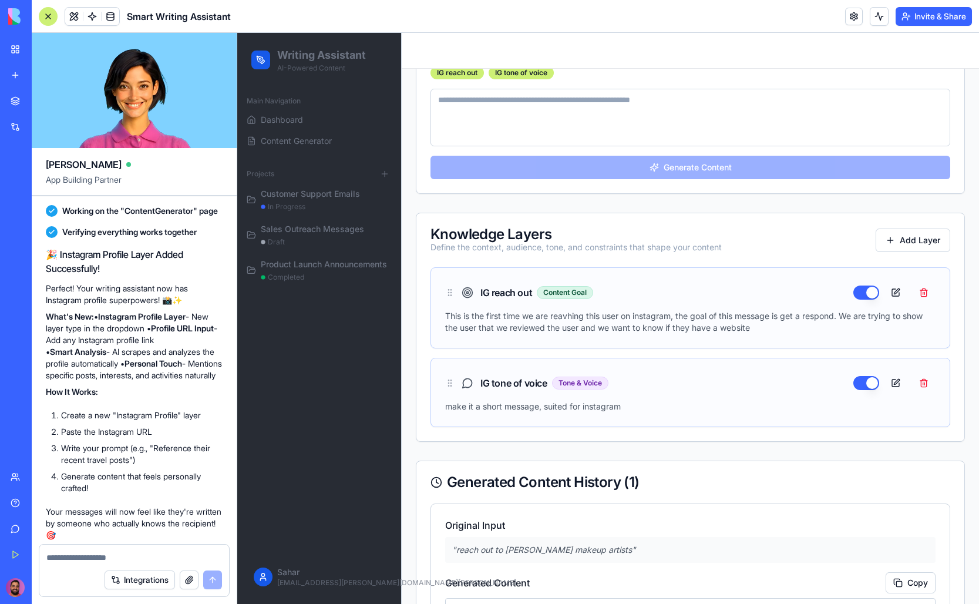
scroll to position [410, 0]
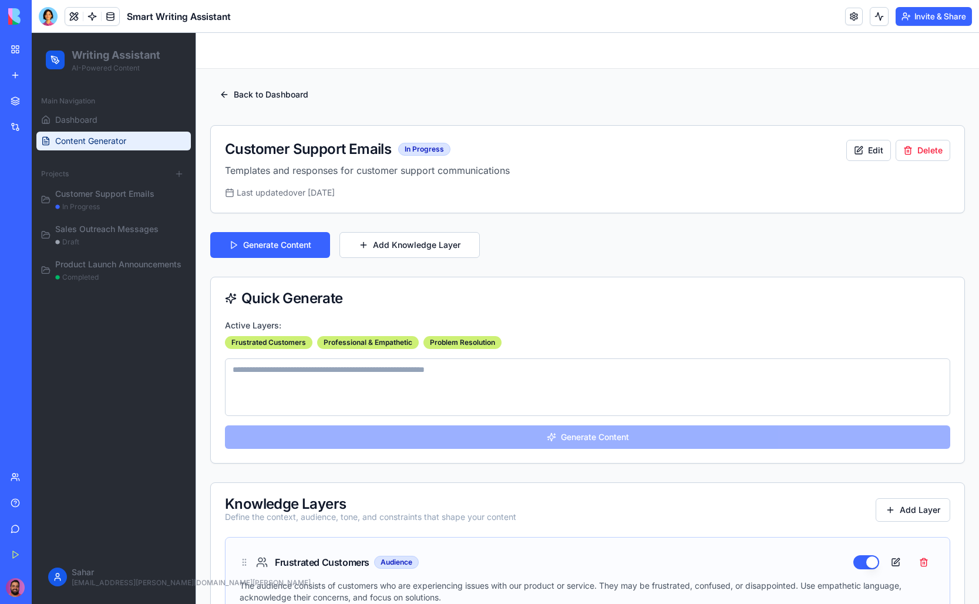
click at [95, 143] on span "Content Generator" at bounding box center [90, 141] width 71 height 12
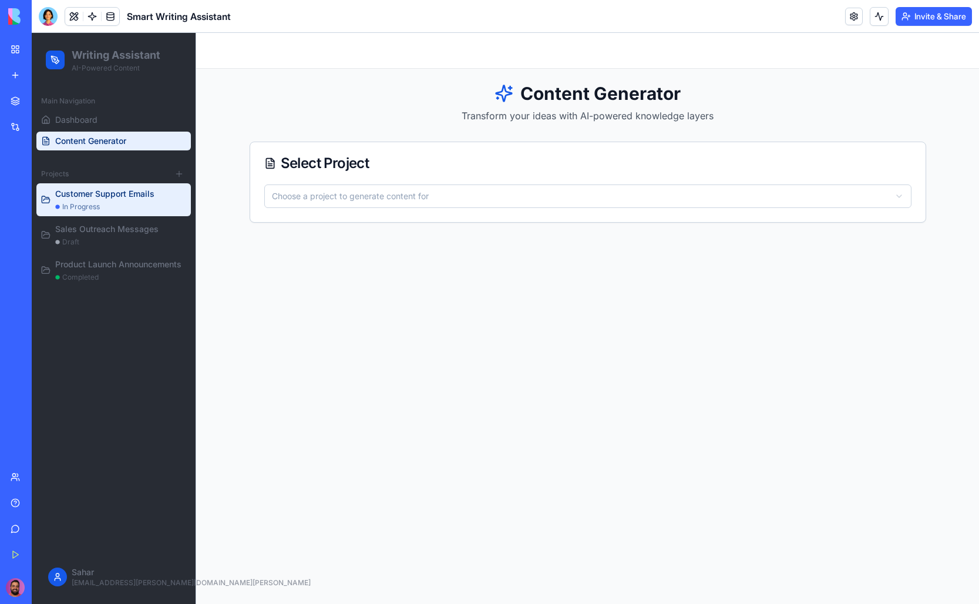
click at [90, 203] on span "in progress" at bounding box center [81, 206] width 38 height 9
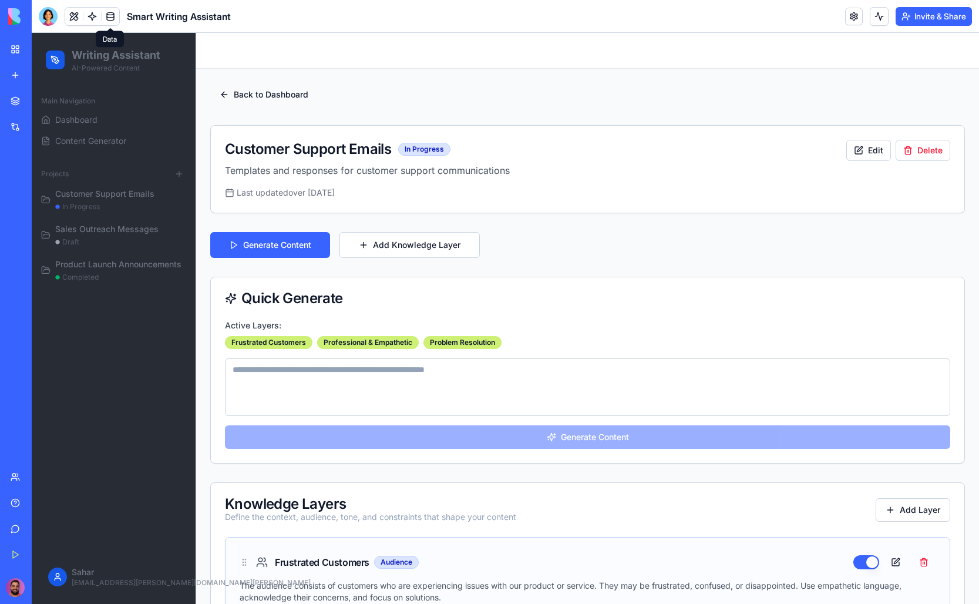
click at [107, 14] on link at bounding box center [111, 17] width 18 height 18
click at [90, 18] on link at bounding box center [92, 17] width 18 height 18
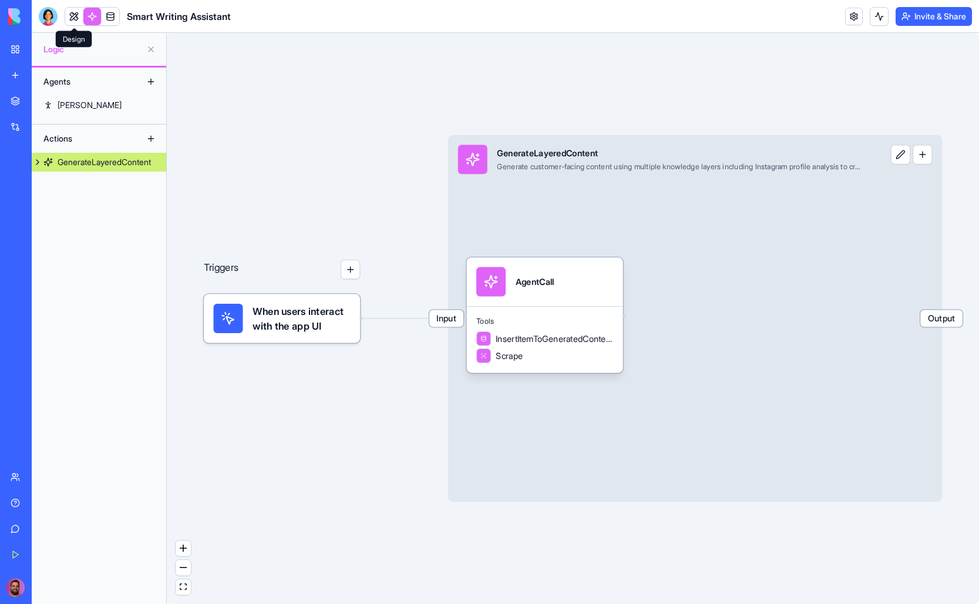
click at [66, 20] on link at bounding box center [74, 17] width 18 height 18
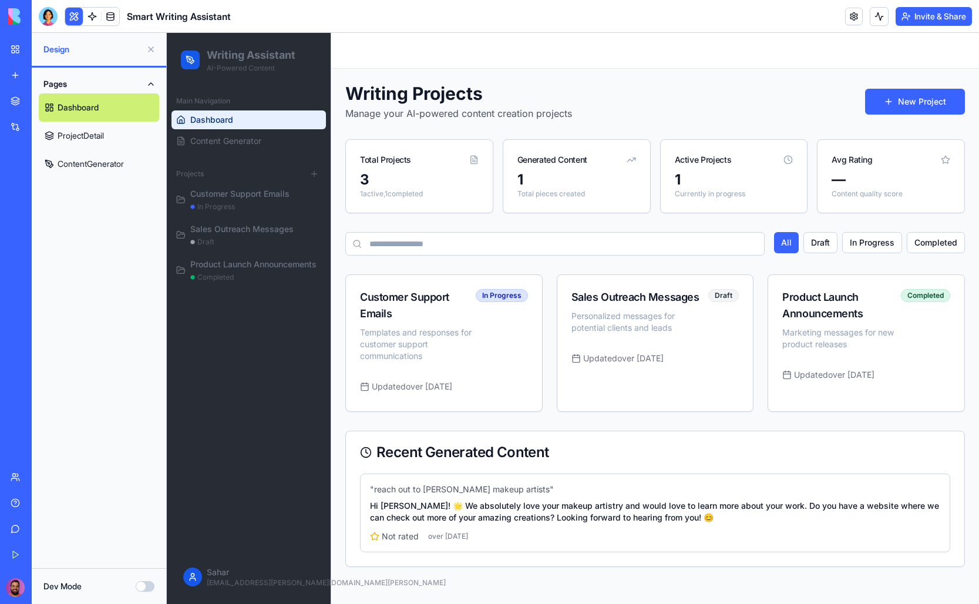
click at [402, 153] on div "Total Projects" at bounding box center [419, 155] width 147 height 31
drag, startPoint x: 422, startPoint y: 183, endPoint x: 422, endPoint y: 153, distance: 29.4
click at [422, 153] on div "Total Projects 3 1 active, 1 completed" at bounding box center [419, 176] width 148 height 74
click at [422, 153] on div "Total Projects" at bounding box center [419, 155] width 147 height 31
click at [276, 143] on link "Content Generator" at bounding box center [248, 141] width 154 height 19
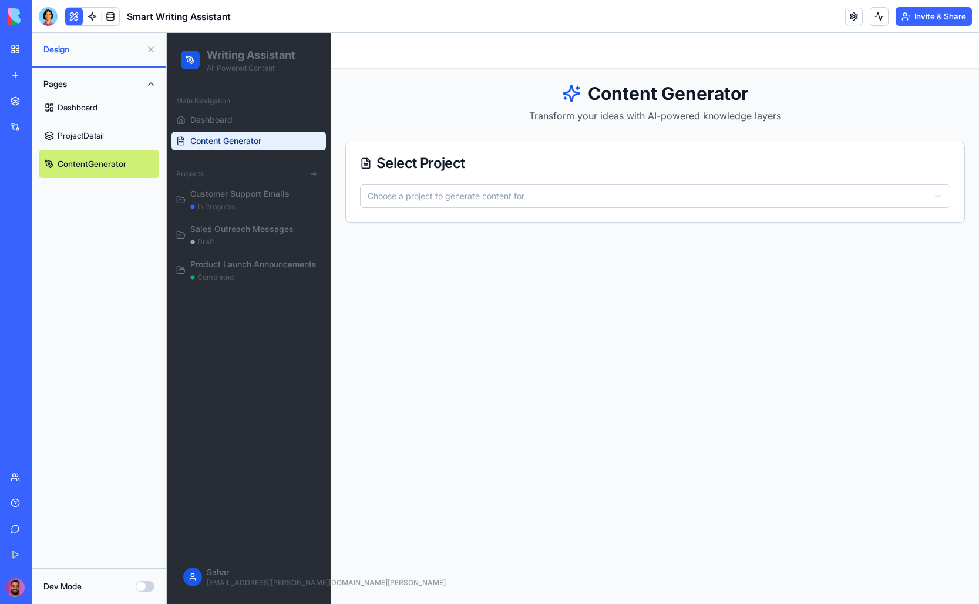
click at [412, 200] on html "Writing Assistant AI-Powered Content Main Navigation Dashboard Content Generato…" at bounding box center [573, 318] width 812 height 571
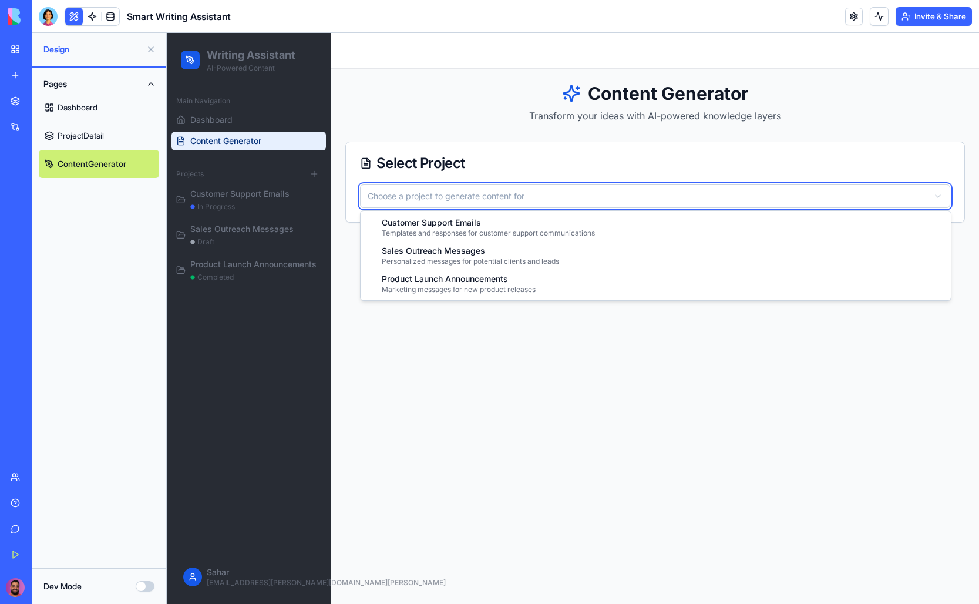
click at [412, 200] on html "Writing Assistant AI-Powered Content Main Navigation Dashboard Content Generato…" at bounding box center [573, 318] width 812 height 571
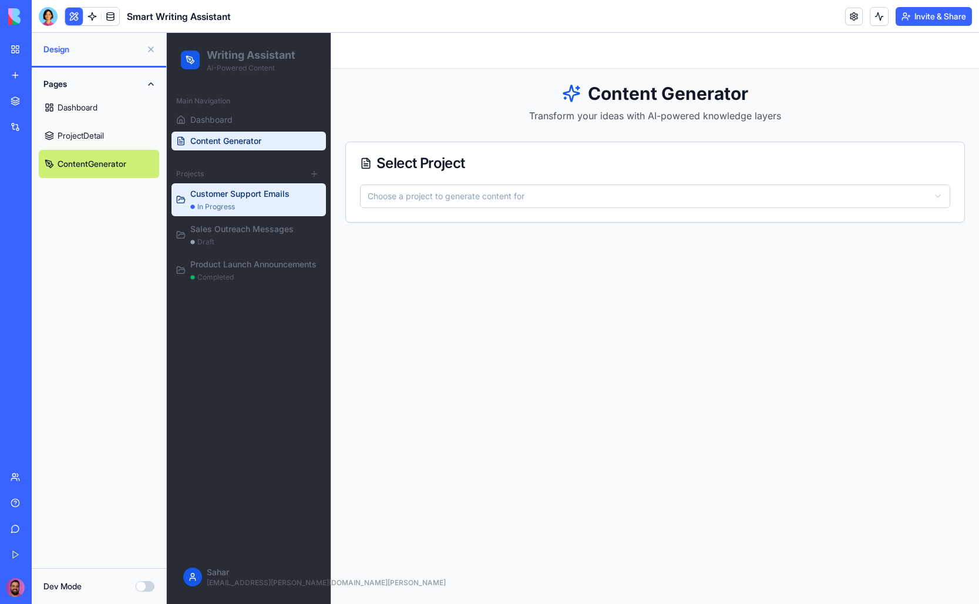
click at [259, 197] on div "Customer Support Emails" at bounding box center [255, 194] width 131 height 12
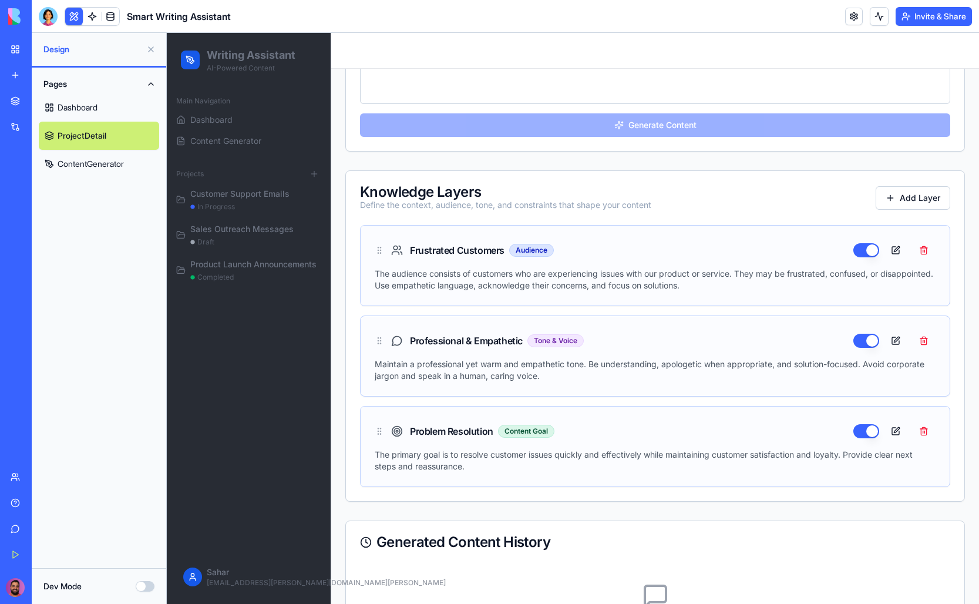
scroll to position [324, 0]
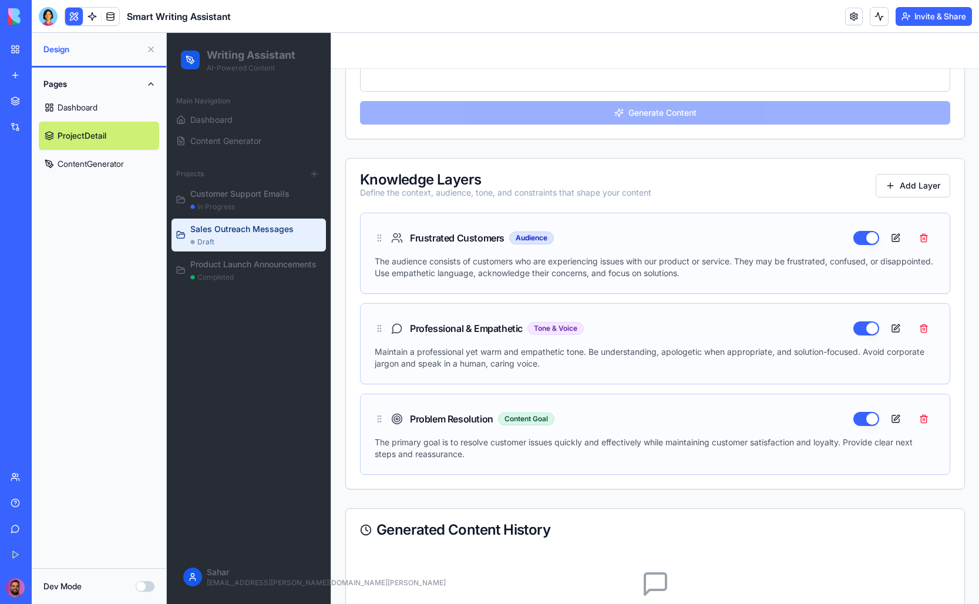
click at [250, 235] on div "Sales Outreach Messages draft" at bounding box center [255, 234] width 131 height 23
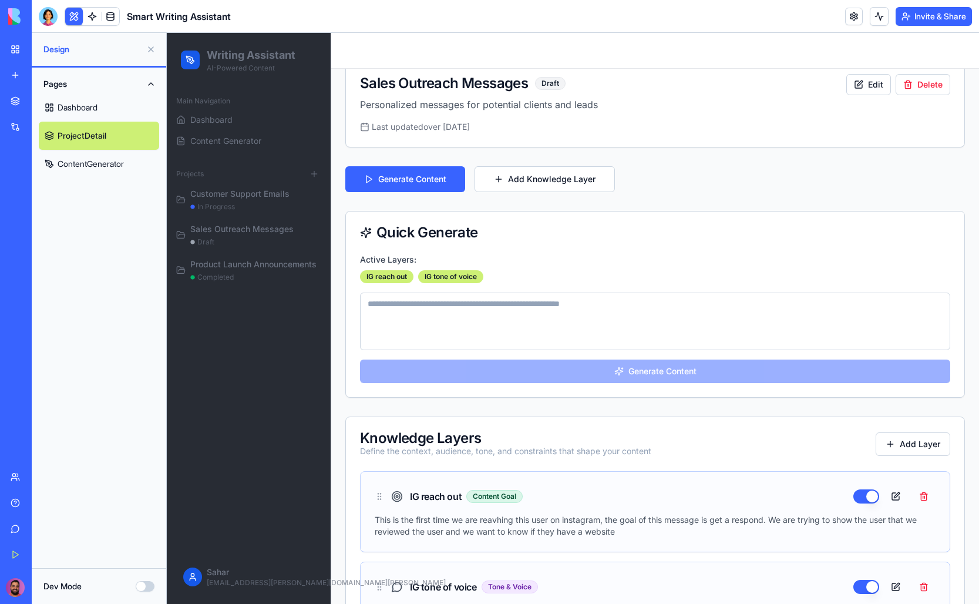
scroll to position [70, 0]
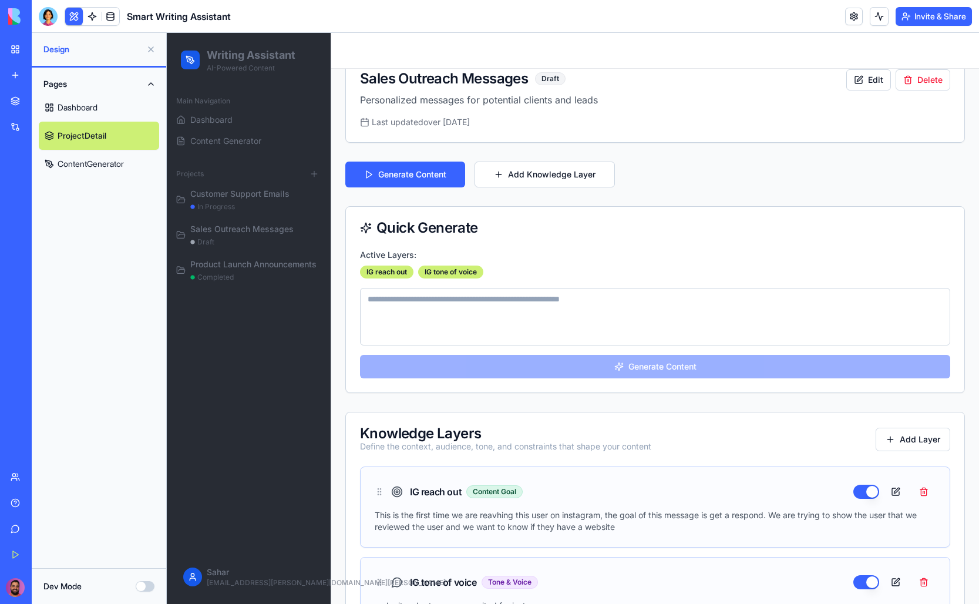
click at [141, 587] on button "Dev Mode" at bounding box center [145, 586] width 19 height 11
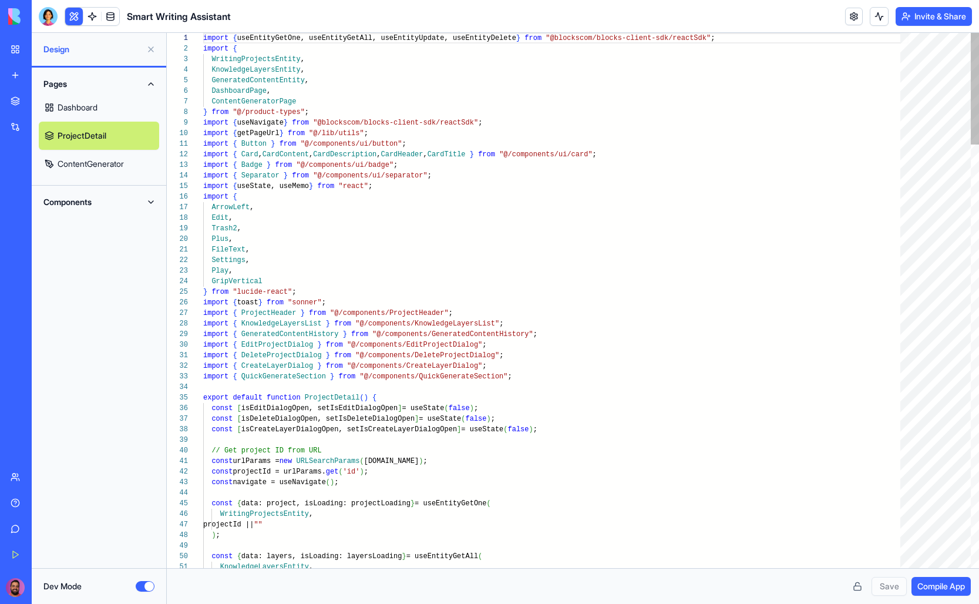
scroll to position [106, 0]
click at [141, 587] on button "Dev Mode" at bounding box center [145, 586] width 19 height 11
